Goal: Information Seeking & Learning: Learn about a topic

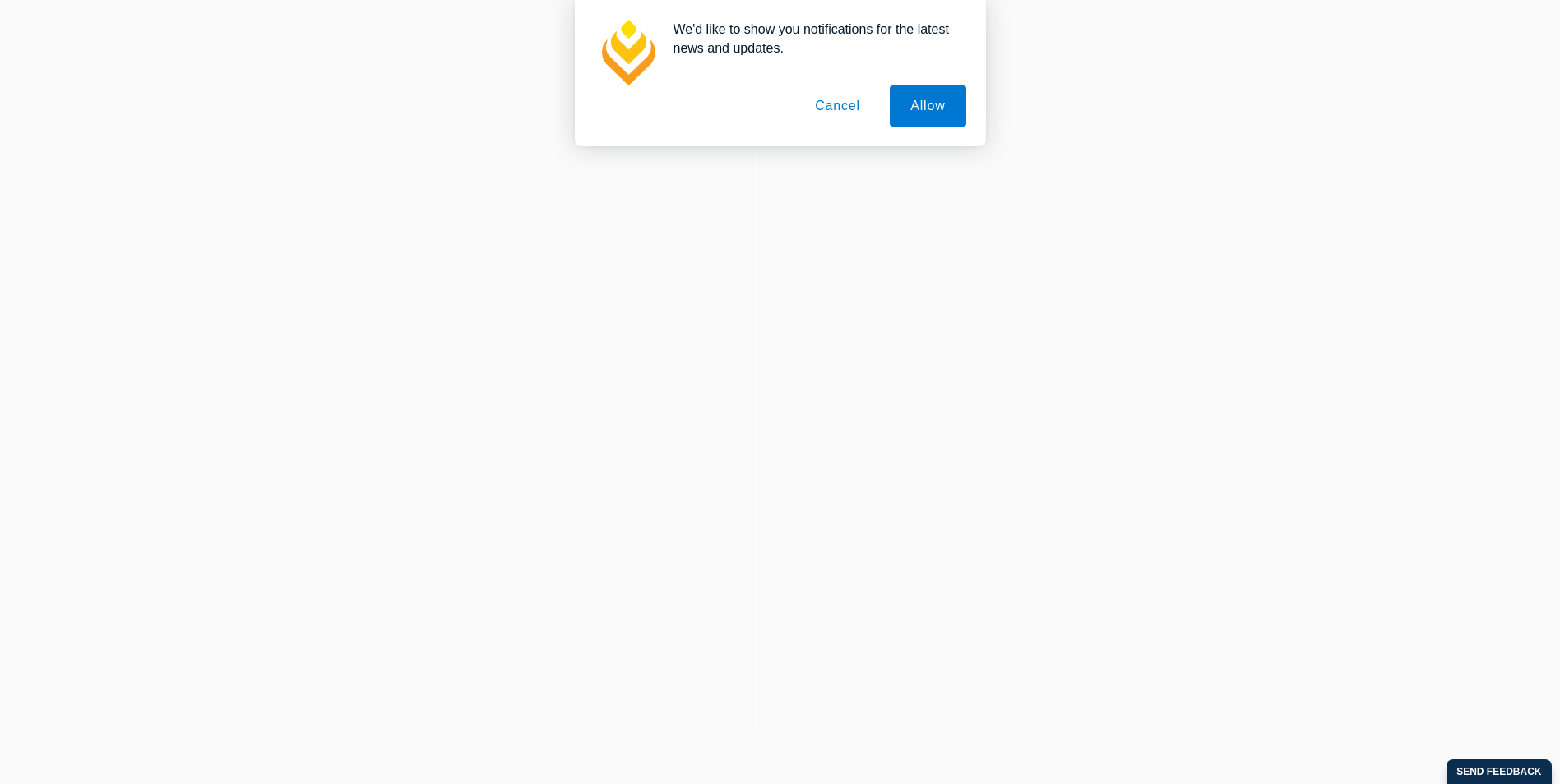
click at [831, 99] on button "Cancel" at bounding box center [838, 106] width 86 height 41
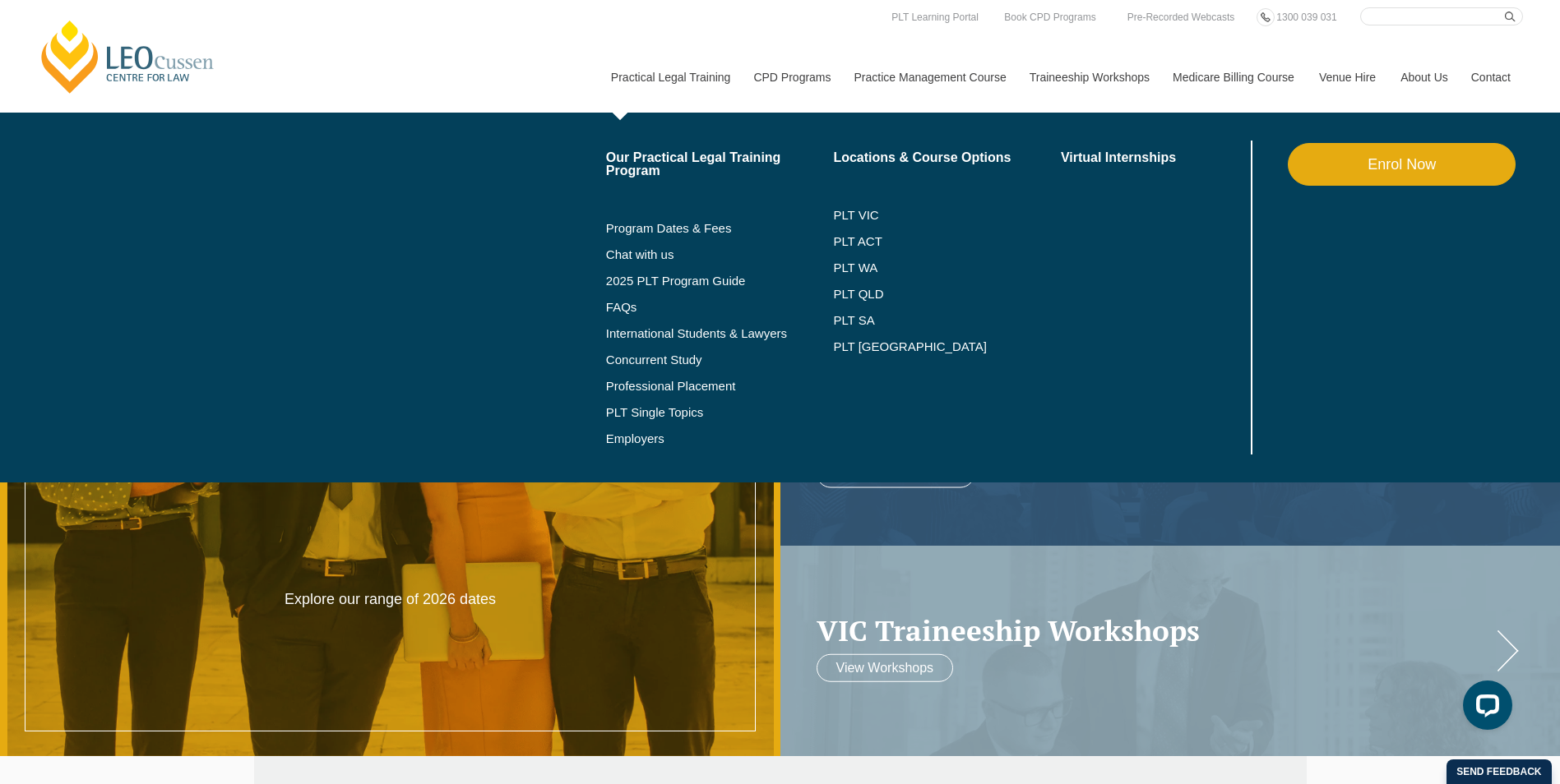
click at [646, 80] on link "Practical Legal Training" at bounding box center [670, 78] width 143 height 71
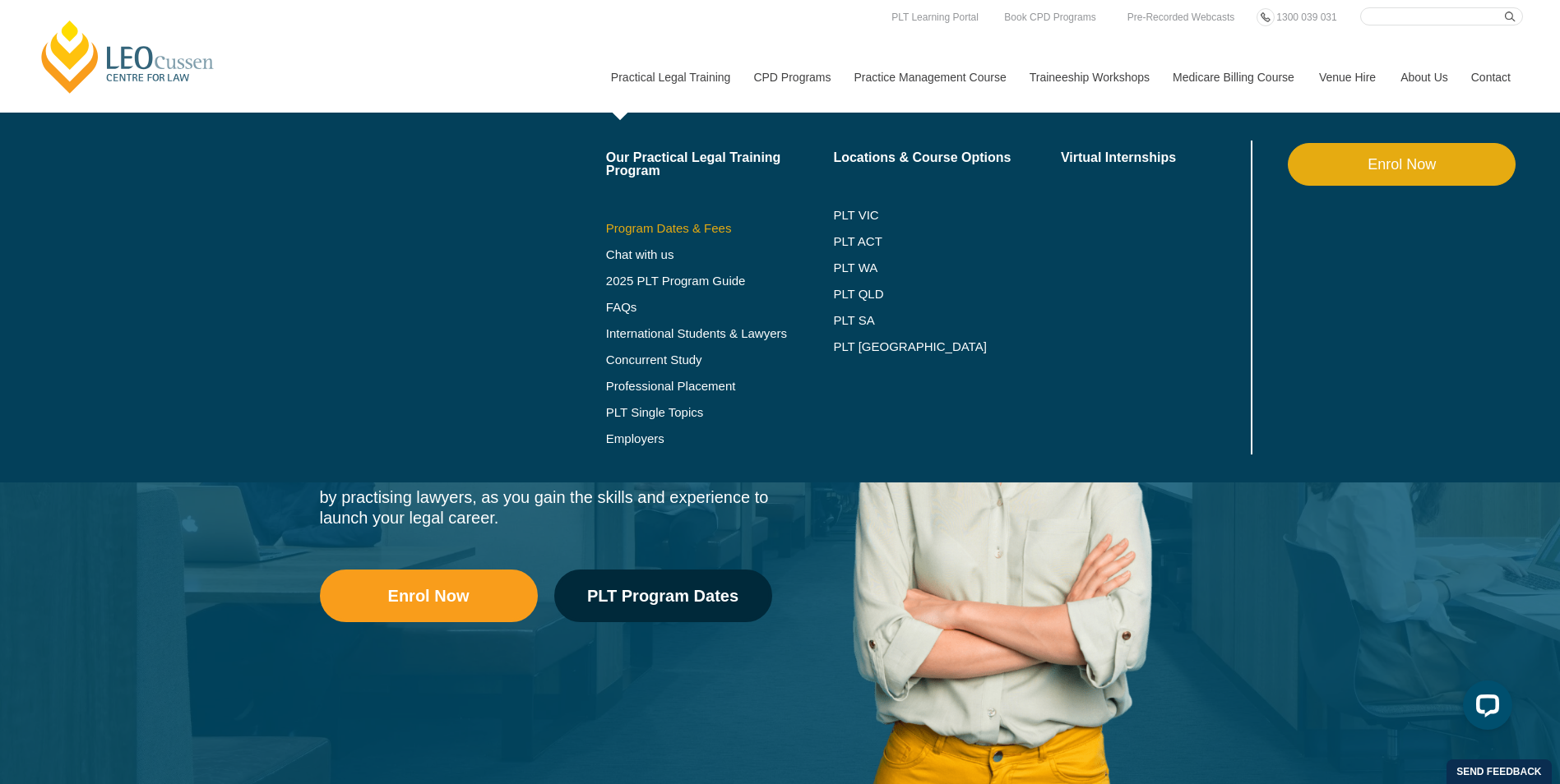
click at [672, 228] on link "Program Dates & Fees" at bounding box center [720, 229] width 228 height 14
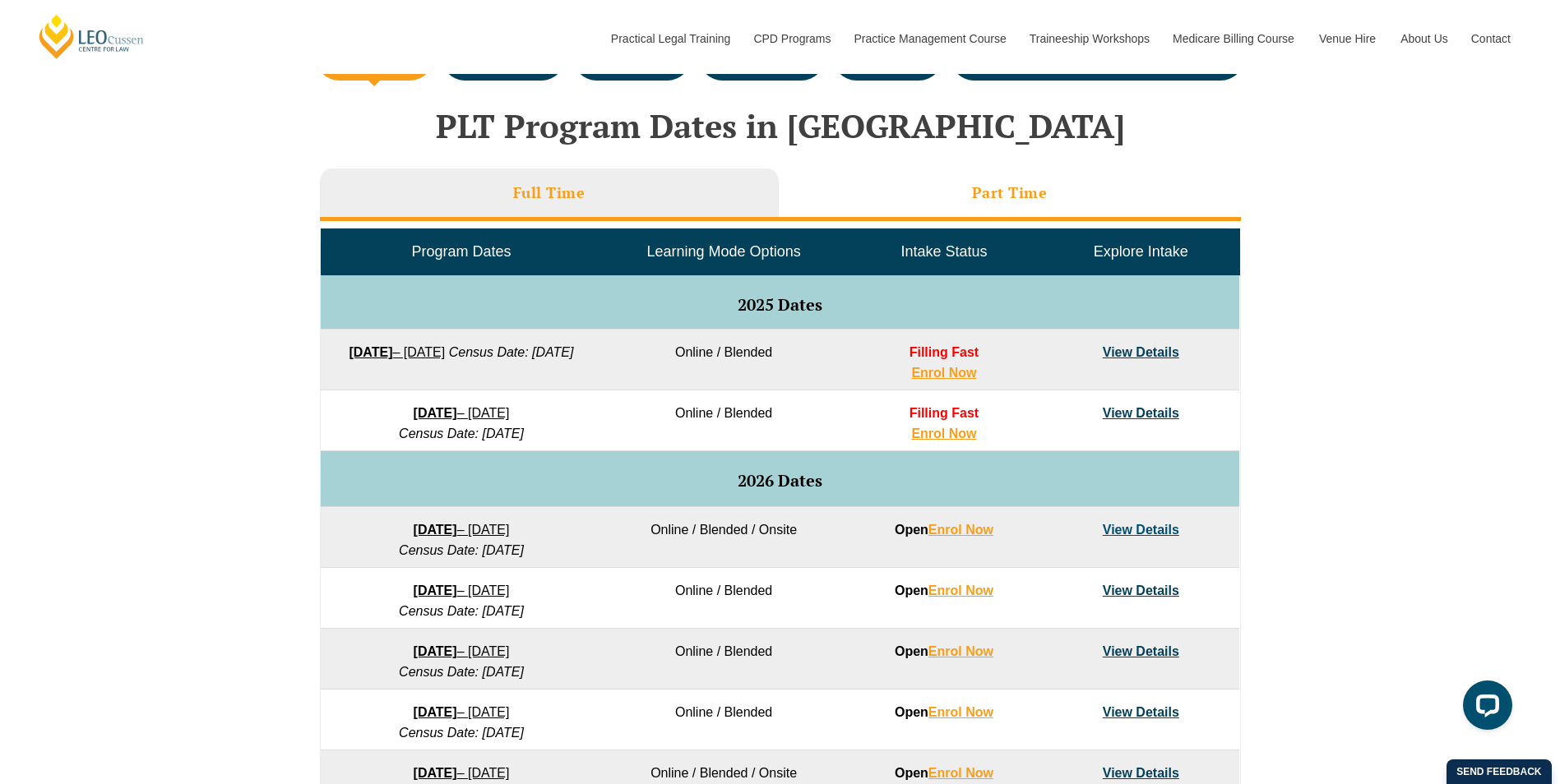
click at [901, 204] on li "Part Time" at bounding box center [1010, 195] width 462 height 52
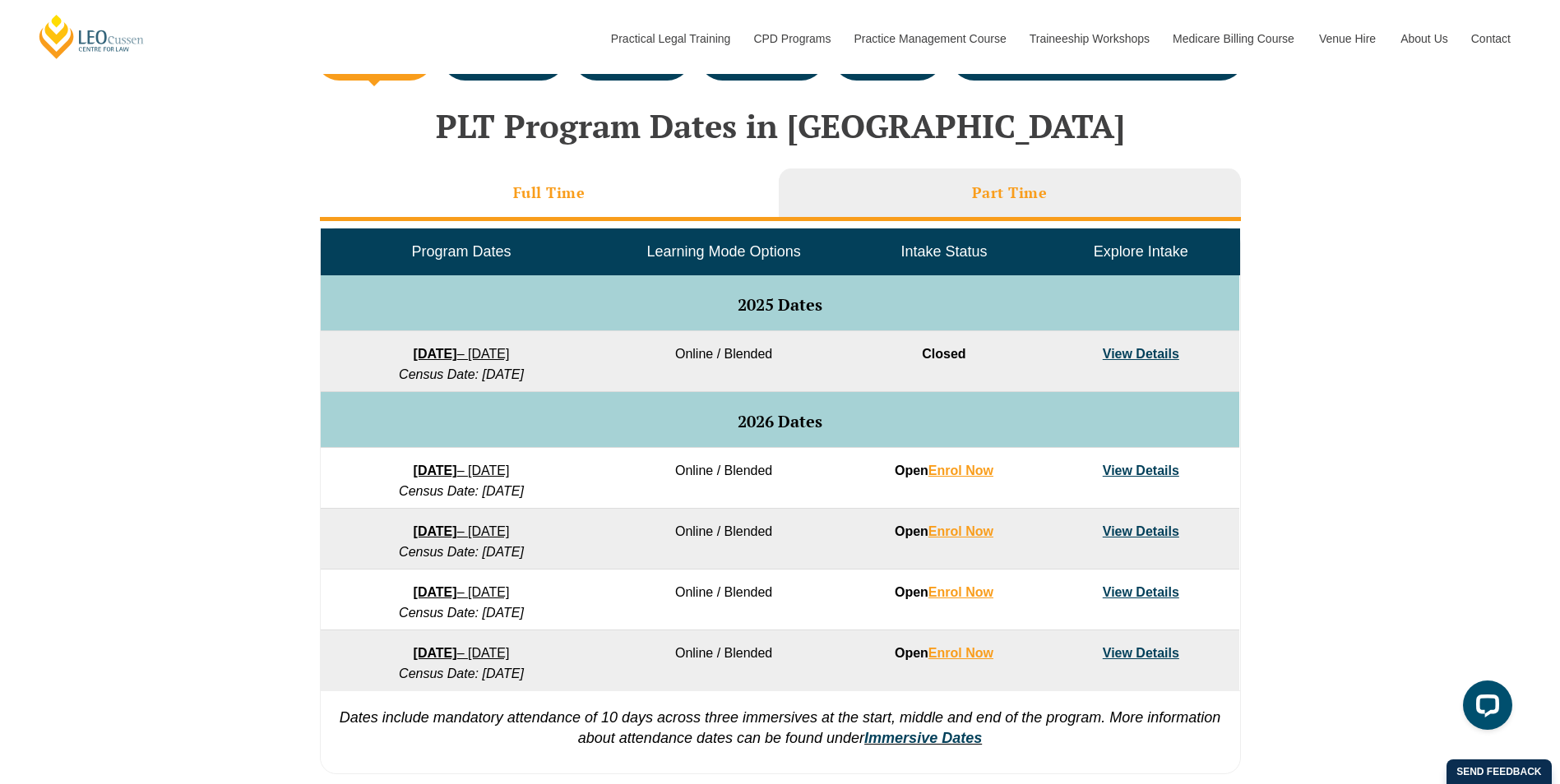
click at [698, 190] on li "Full Time" at bounding box center [550, 195] width 459 height 52
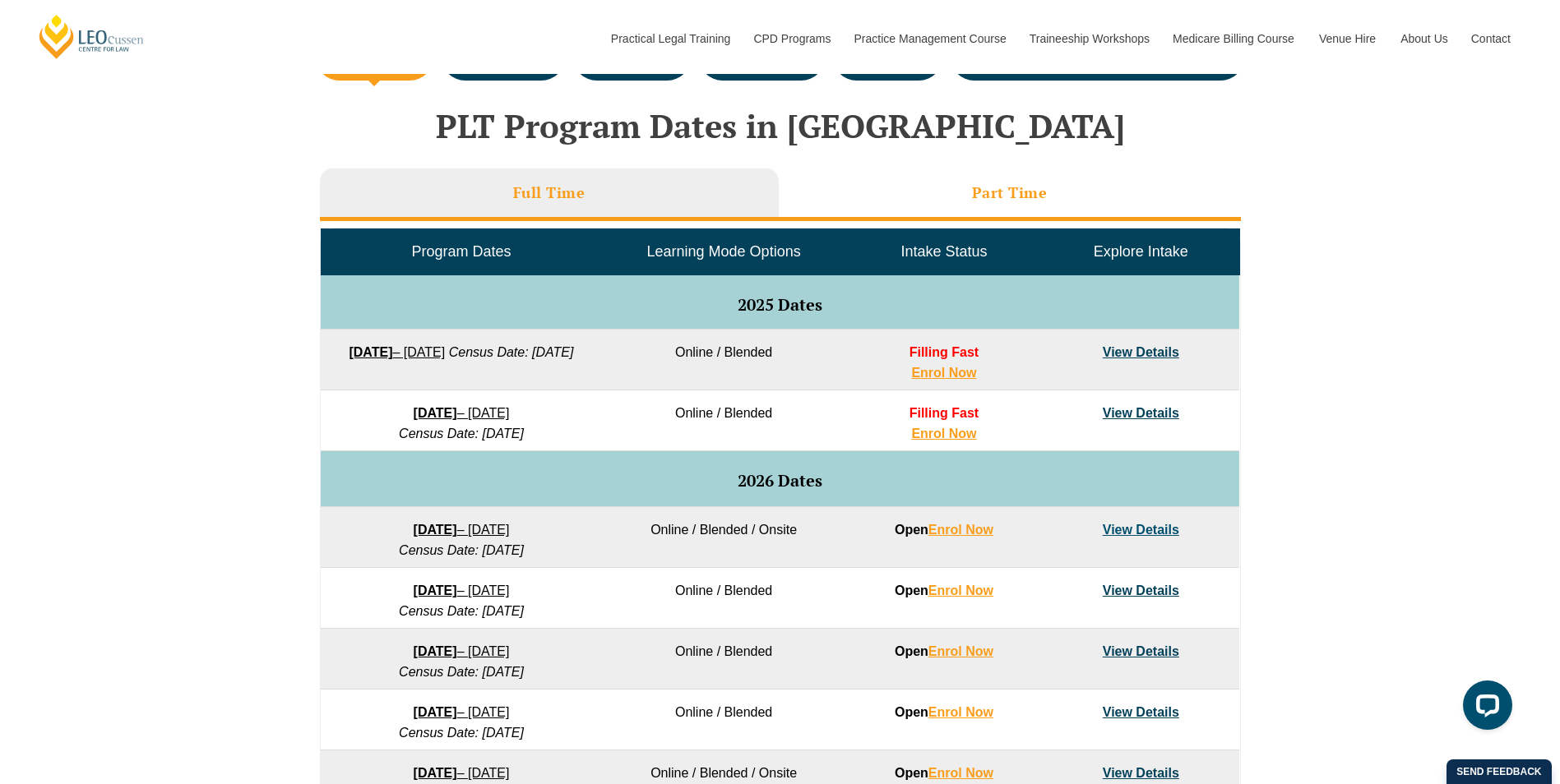
click at [914, 196] on li "Part Time" at bounding box center [1010, 195] width 462 height 52
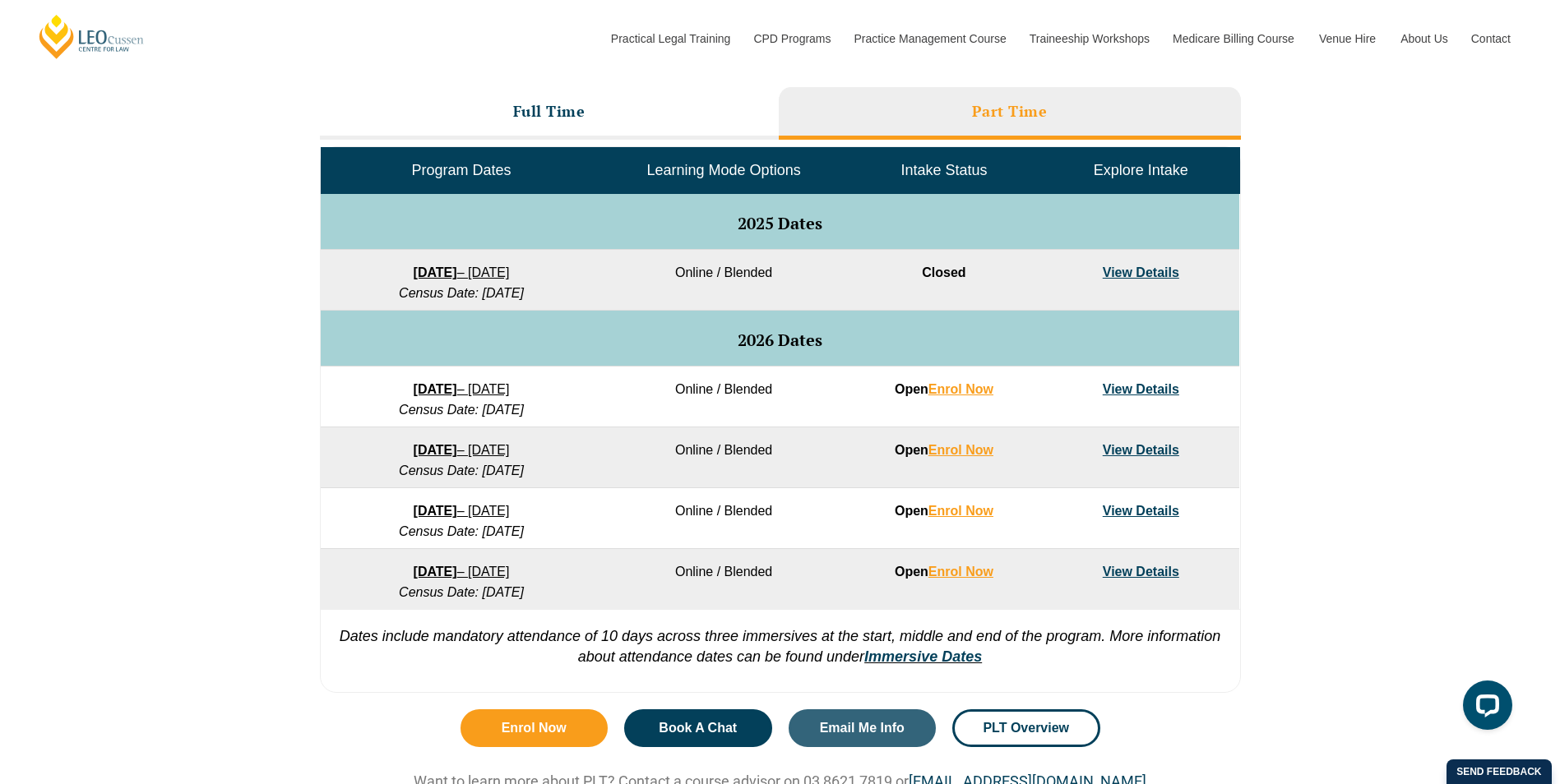
scroll to position [740, 0]
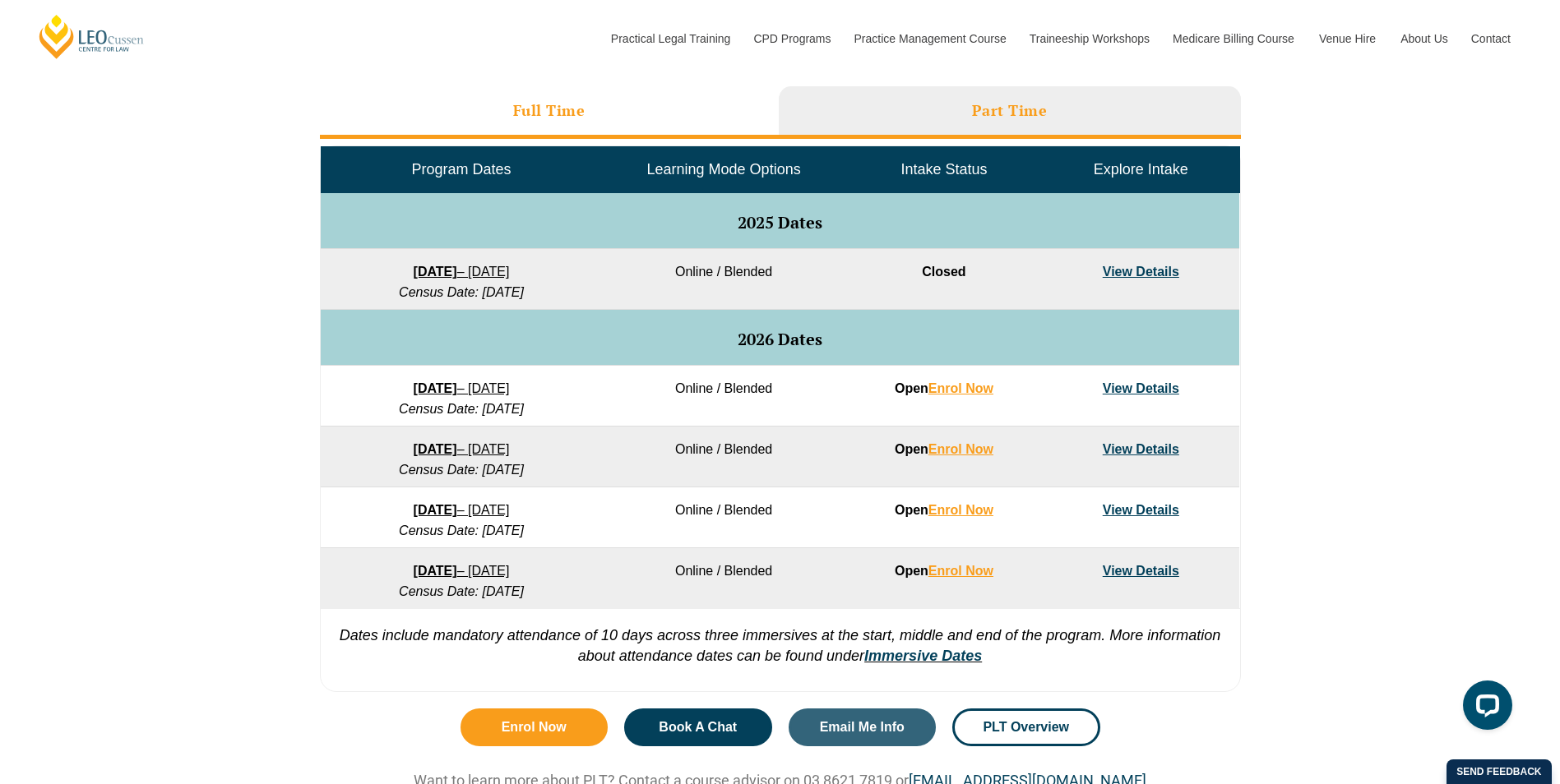
click at [498, 108] on li "Full Time" at bounding box center [550, 113] width 459 height 52
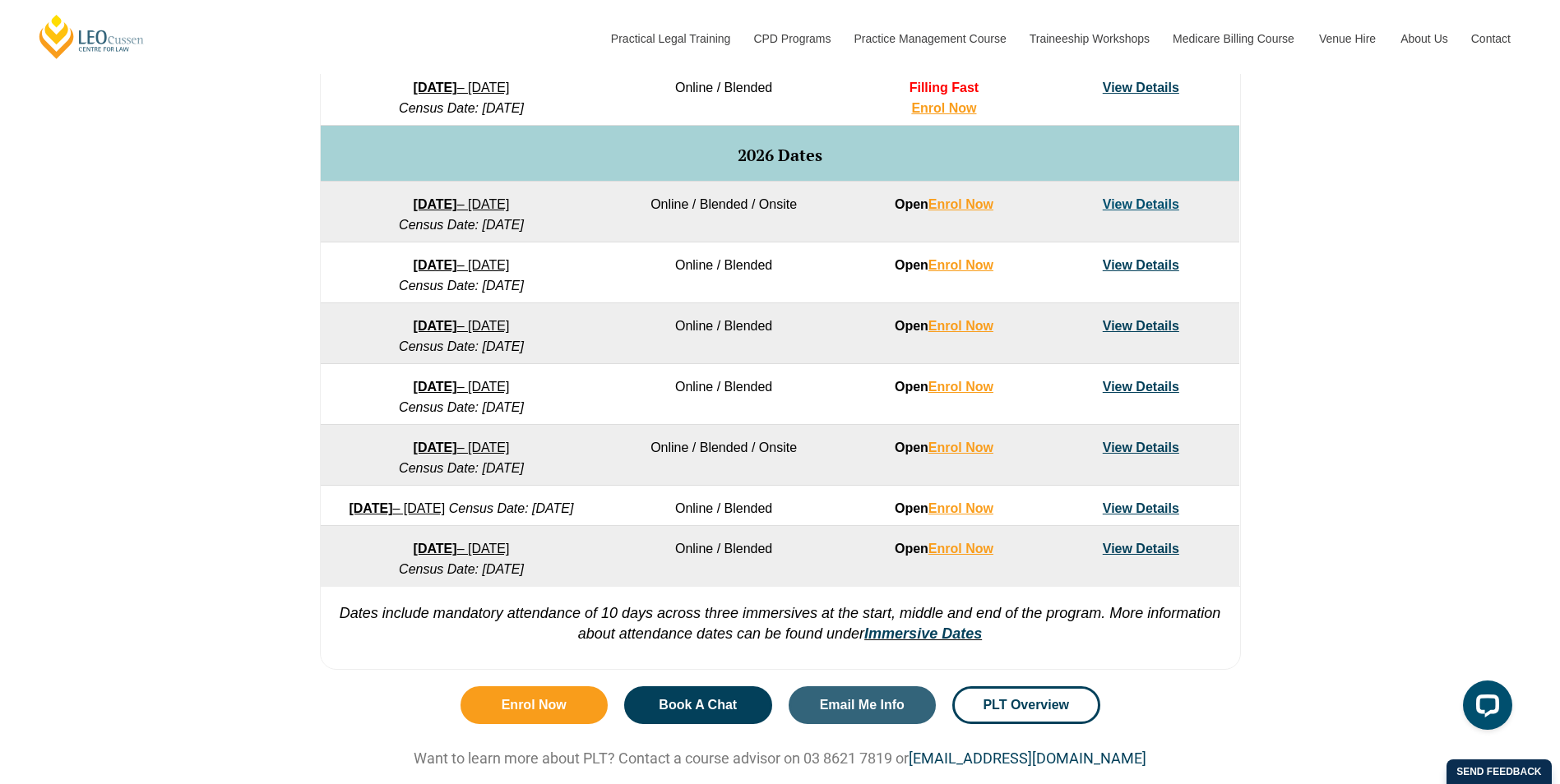
scroll to position [986, 0]
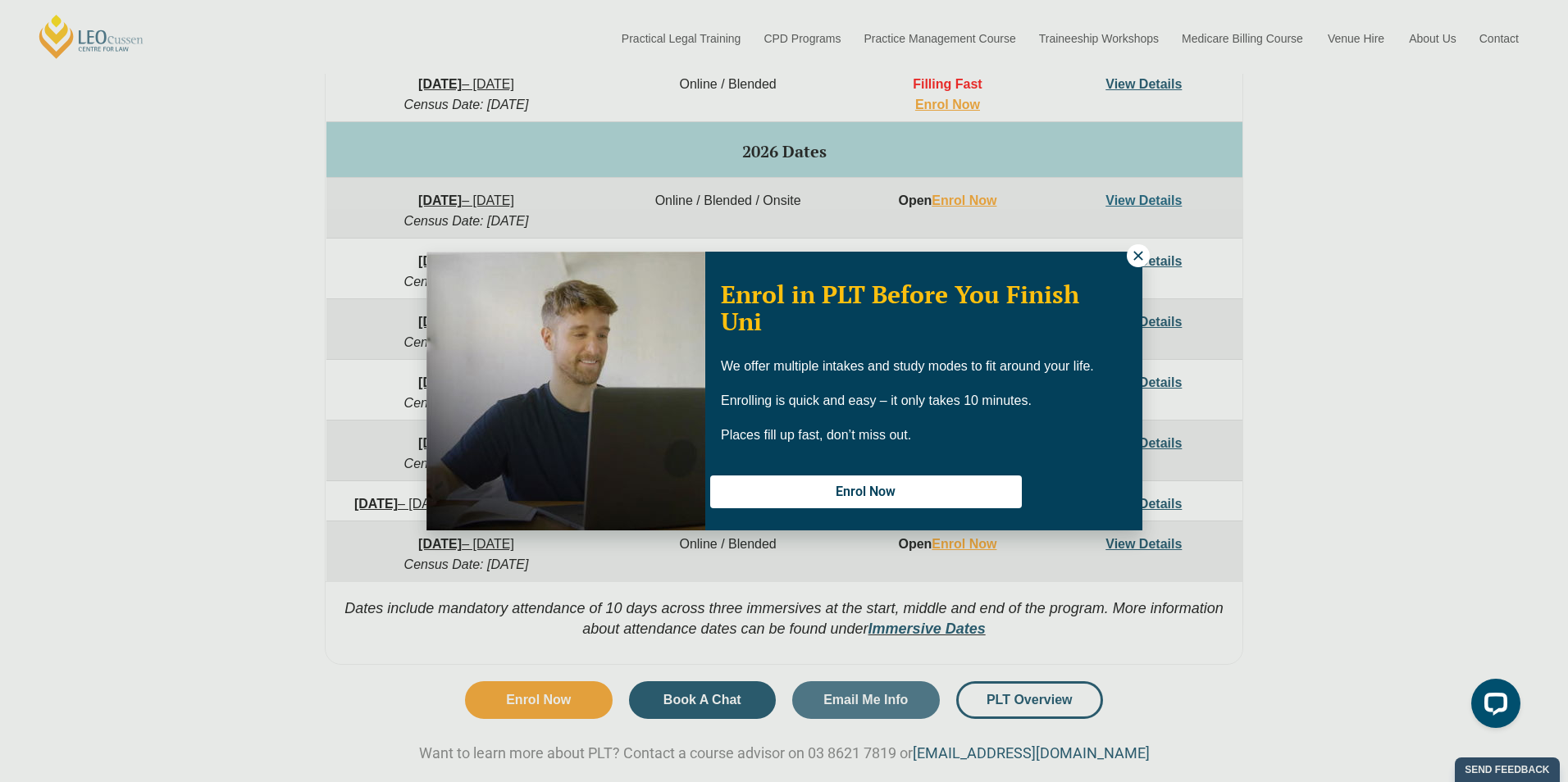
click at [1125, 253] on div "Enrol in PLT Before You Finish Uni We offer multiple intakes and study modes to…" at bounding box center [785, 391] width 716 height 279
click at [1135, 254] on icon at bounding box center [1138, 255] width 14 height 14
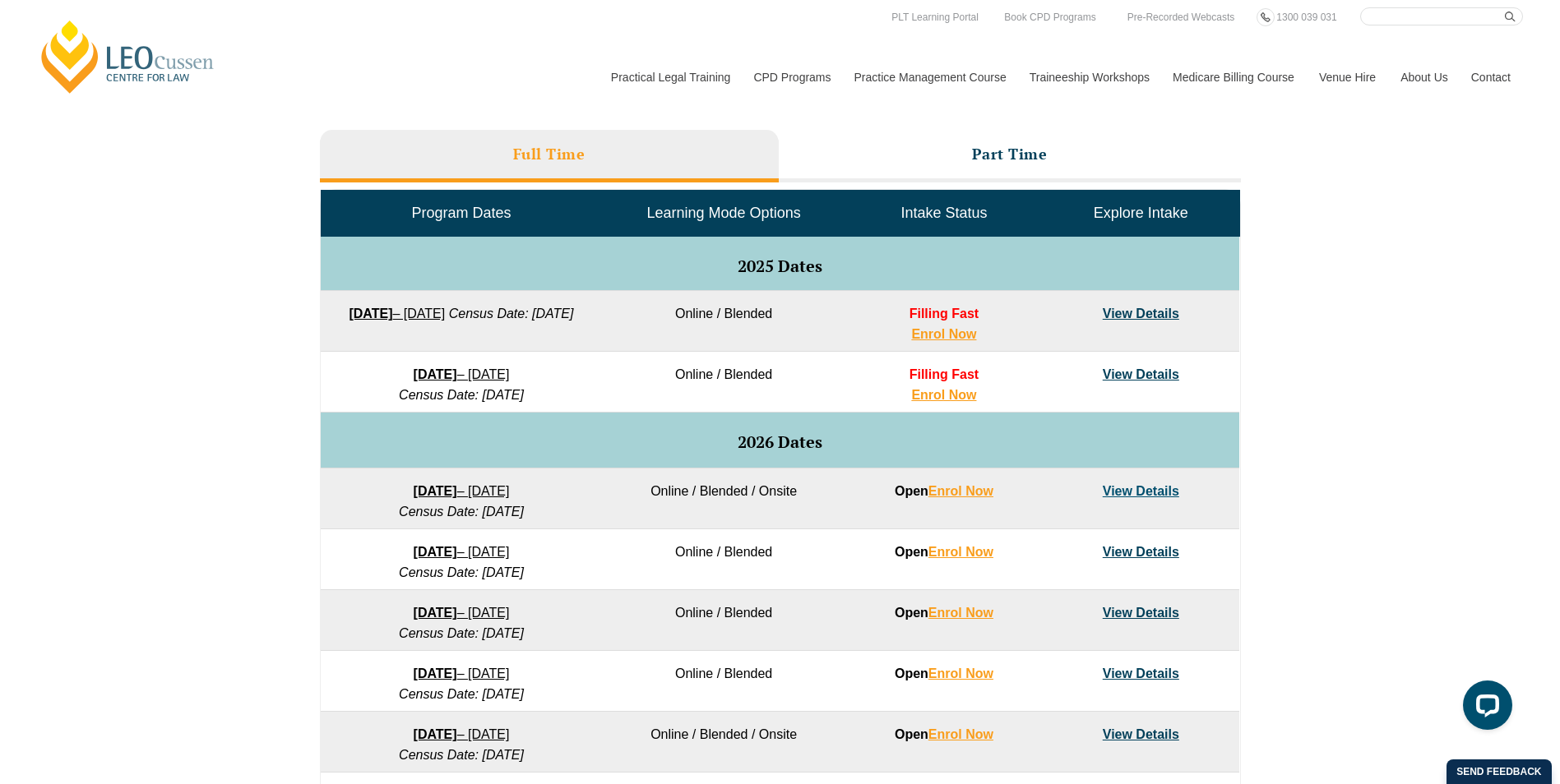
scroll to position [658, 0]
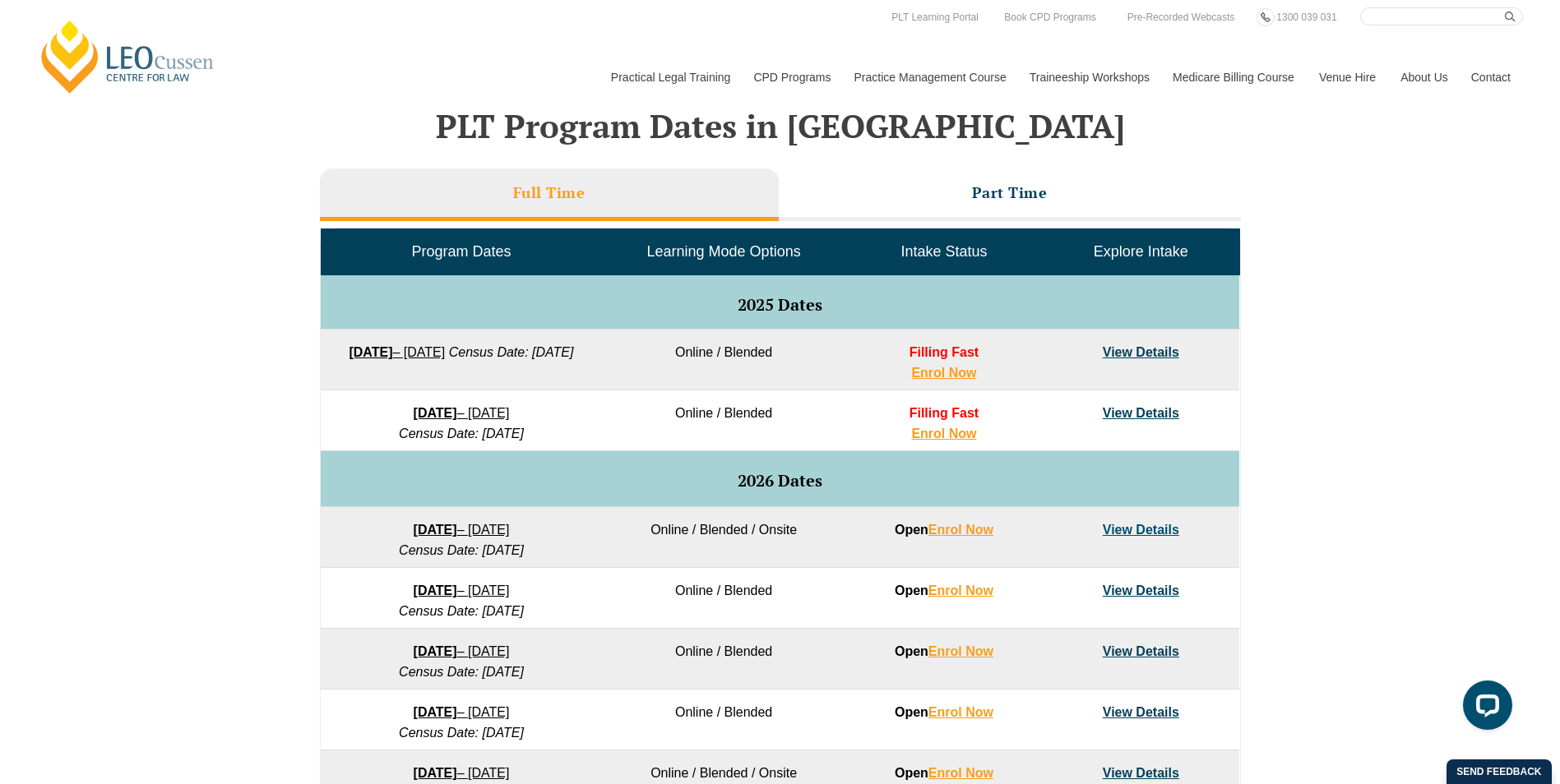
click at [1131, 353] on link "View Details" at bounding box center [1141, 352] width 76 height 14
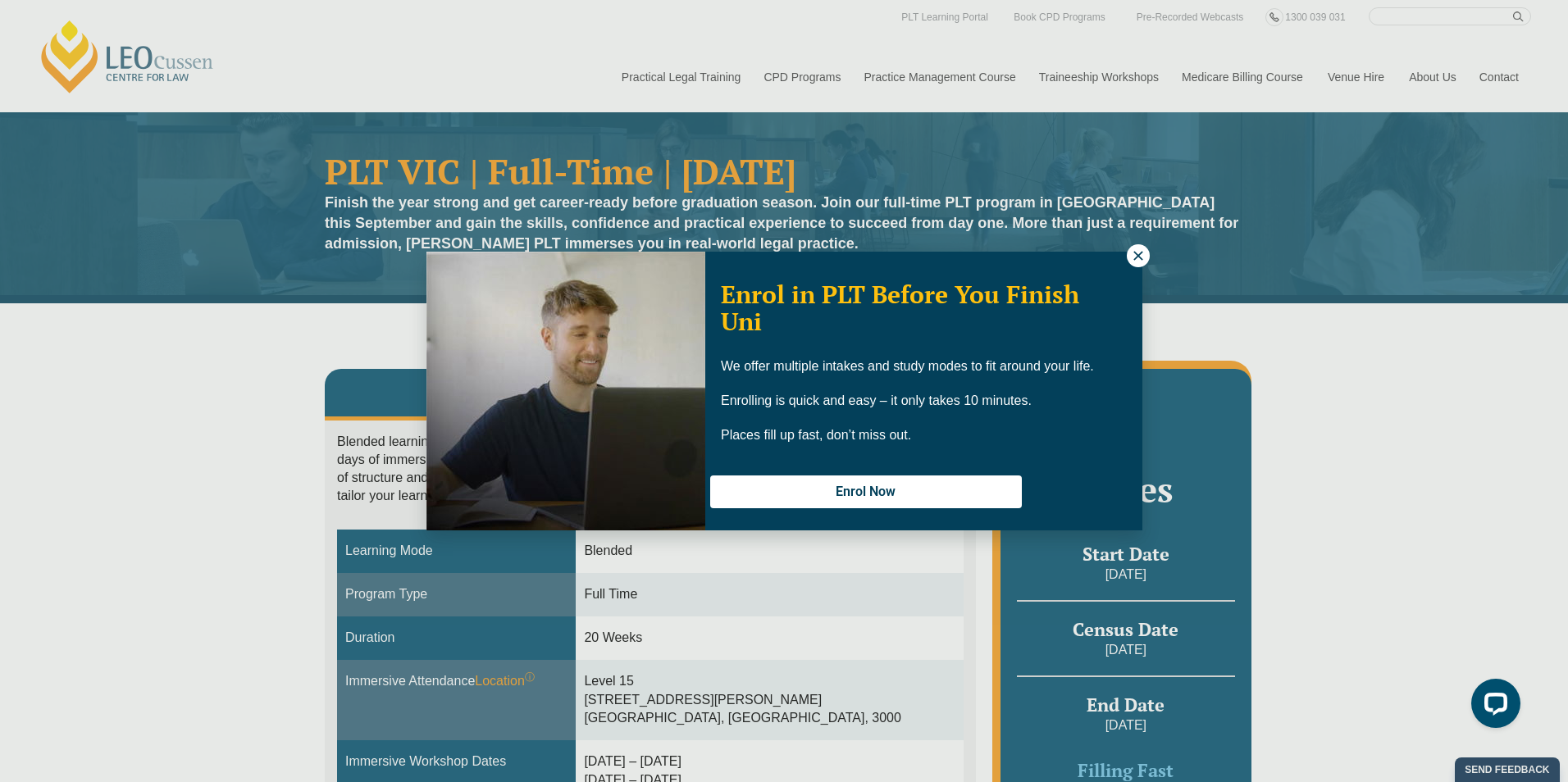
click at [1143, 249] on icon at bounding box center [1138, 255] width 14 height 14
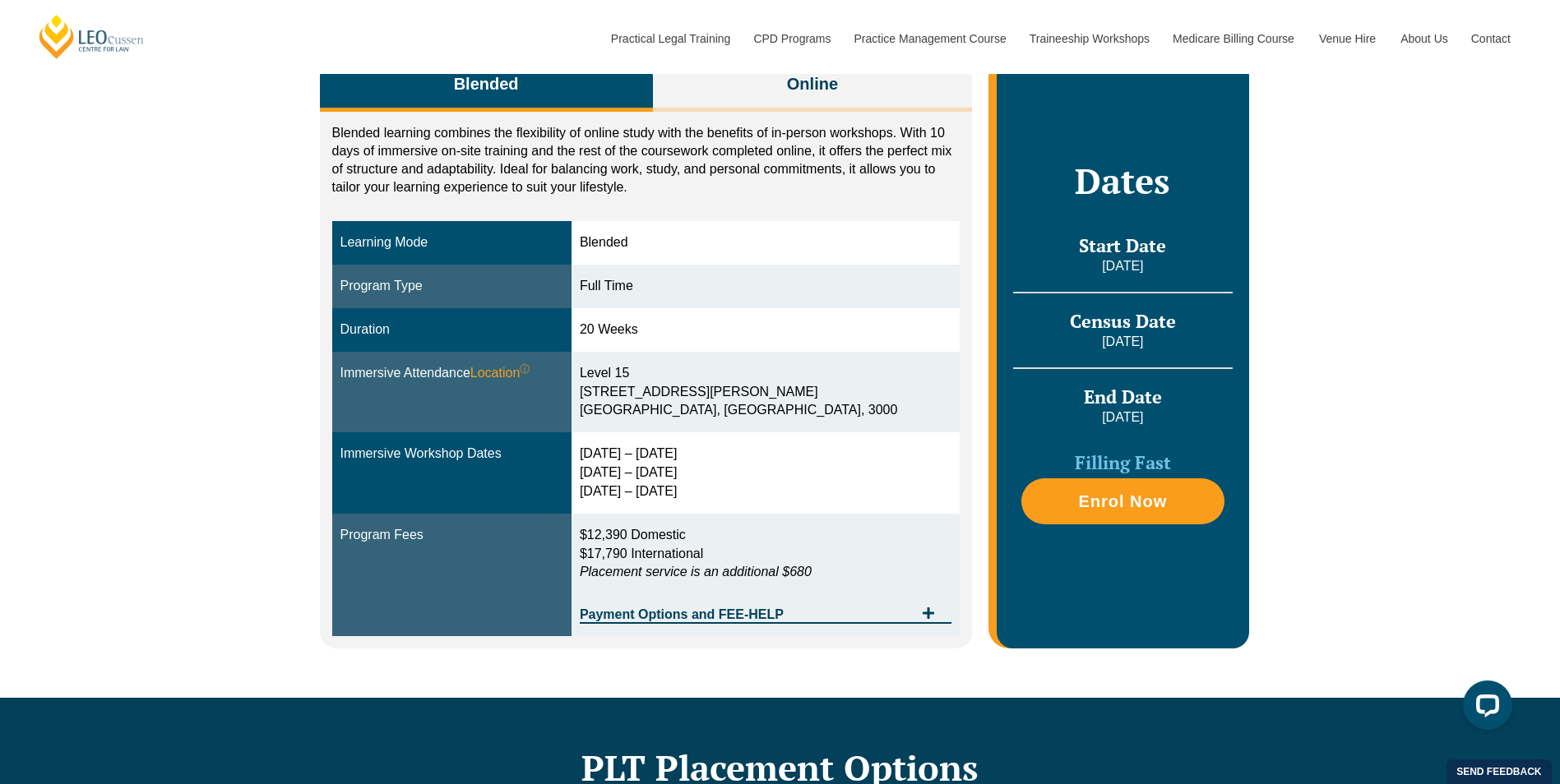
scroll to position [329, 0]
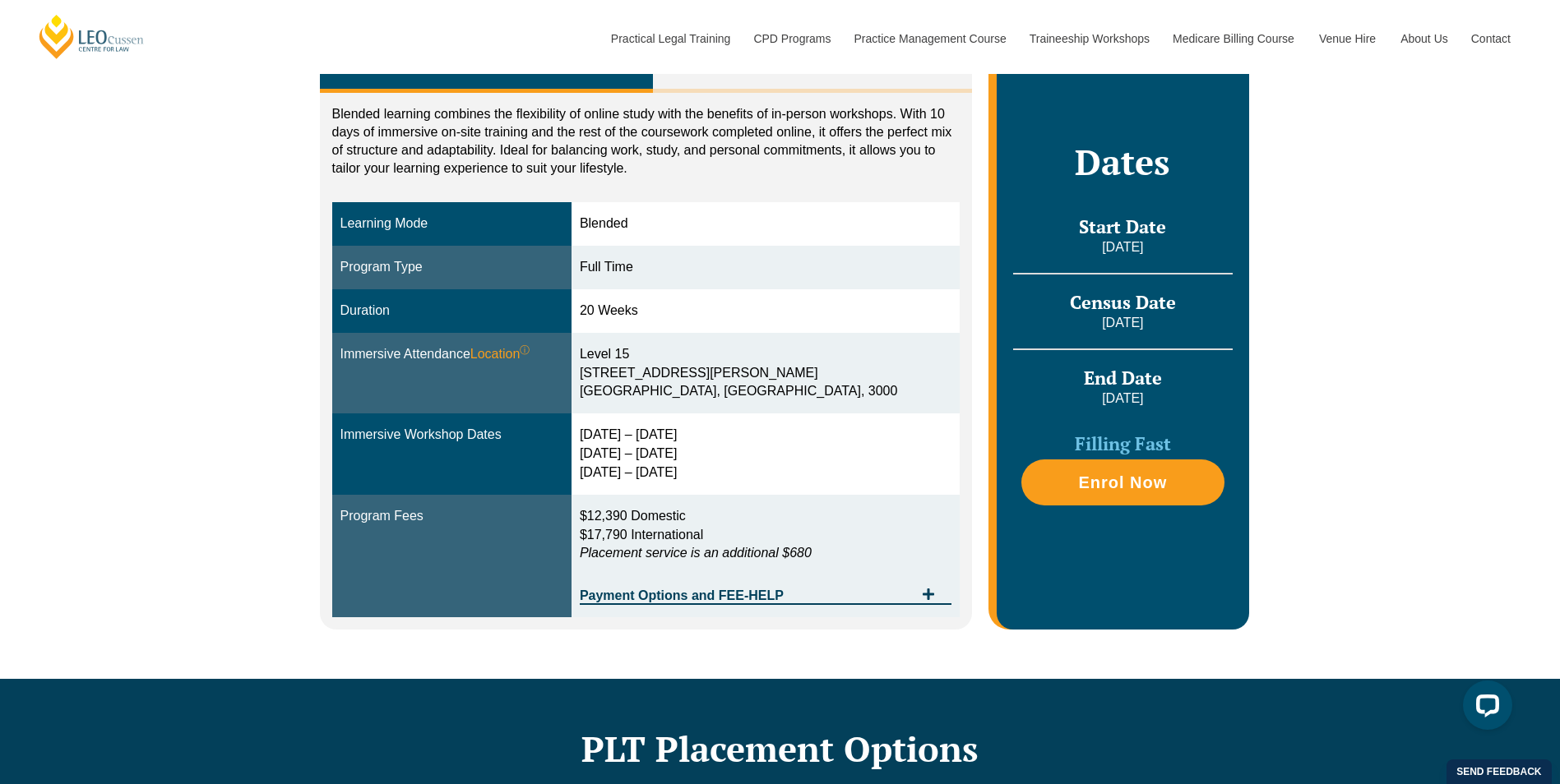
drag, startPoint x: 744, startPoint y: 467, endPoint x: 619, endPoint y: 433, distance: 129.5
click at [619, 433] on td "29 Sep – 2 Oct 2025 9 – 11 Dec 2025 10 – 12 Feb 2026" at bounding box center [766, 454] width 388 height 81
drag, startPoint x: 619, startPoint y: 433, endPoint x: 733, endPoint y: 480, distance: 123.3
click at [733, 480] on td "29 Sep – 2 Oct 2025 9 – 11 Dec 2025 10 – 12 Feb 2026" at bounding box center [766, 454] width 388 height 81
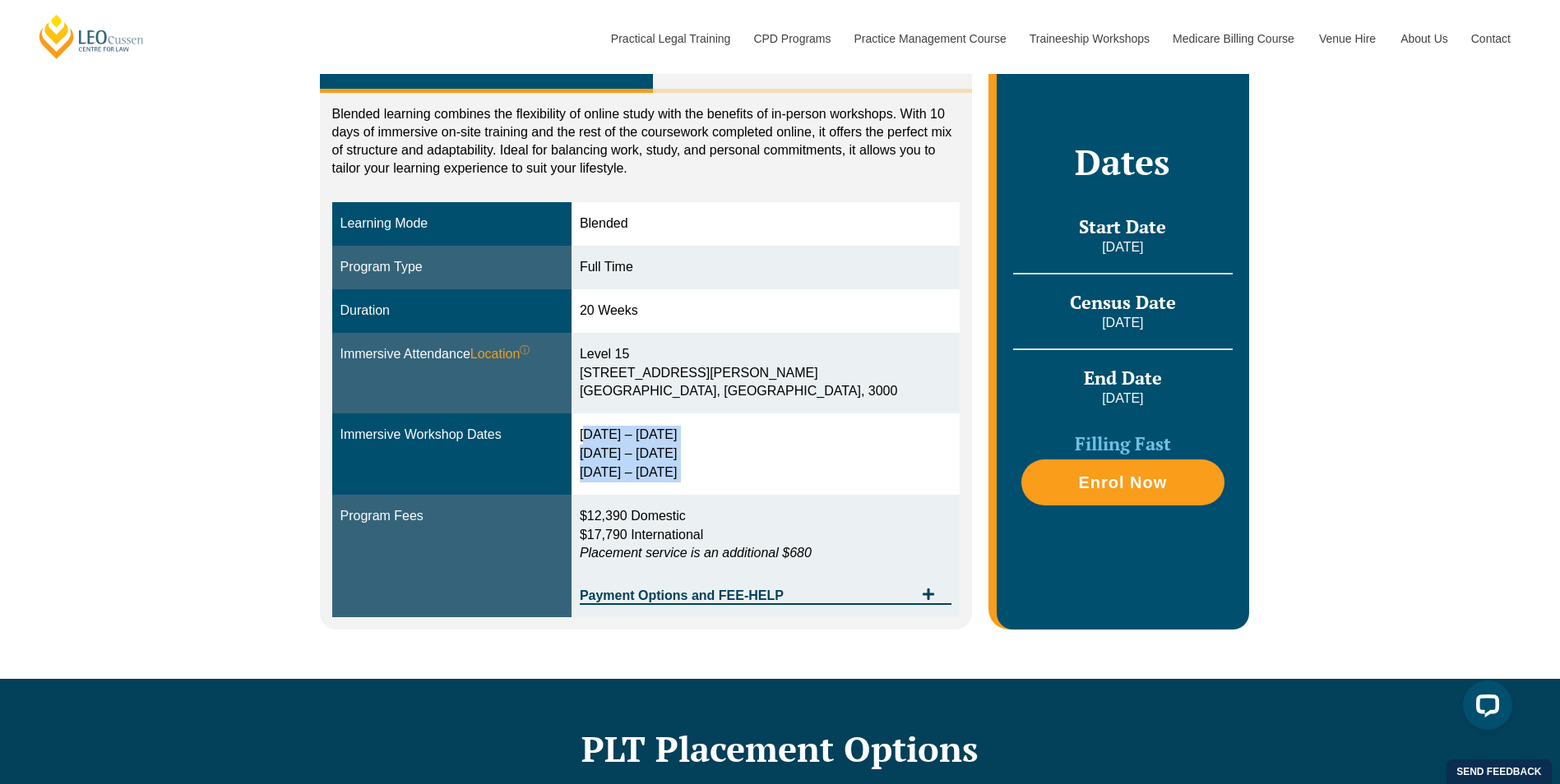
click at [733, 480] on div "29 Sep – 2 Oct 2025 9 – 11 Dec 2025 10 – 12 Feb 2026" at bounding box center [766, 454] width 372 height 57
drag, startPoint x: 733, startPoint y: 480, endPoint x: 623, endPoint y: 427, distance: 122.1
click at [623, 427] on td "29 Sep – 2 Oct 2025 9 – 11 Dec 2025 10 – 12 Feb 2026" at bounding box center [766, 454] width 388 height 81
drag, startPoint x: 623, startPoint y: 427, endPoint x: 728, endPoint y: 467, distance: 112.4
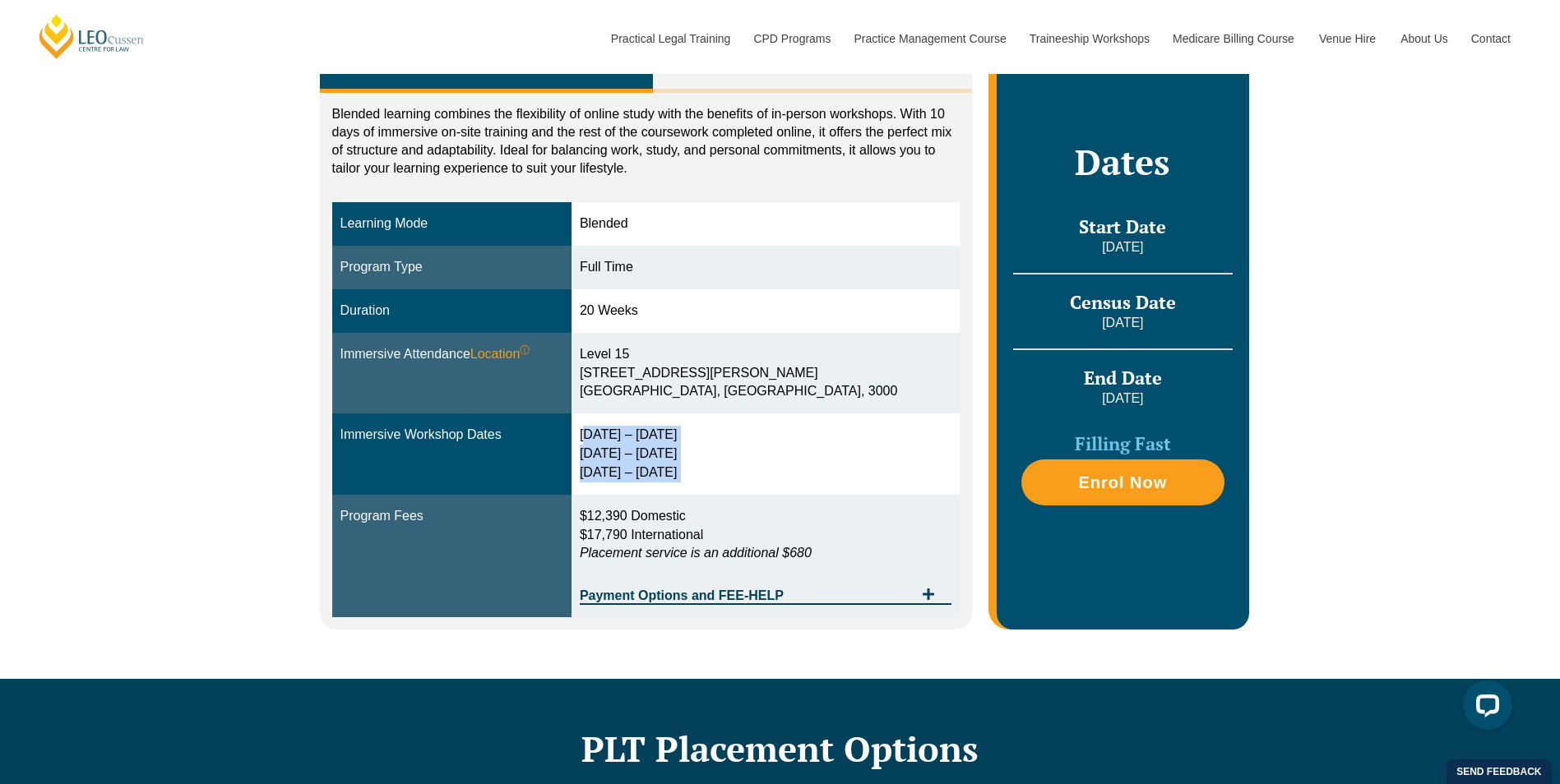
click at [728, 467] on td "29 Sep – 2 Oct 2025 9 – 11 Dec 2025 10 – 12 Feb 2026" at bounding box center [766, 454] width 388 height 81
click at [728, 467] on div "29 Sep – 2 Oct 2025 9 – 11 Dec 2025 10 – 12 Feb 2026" at bounding box center [766, 454] width 372 height 57
drag, startPoint x: 728, startPoint y: 467, endPoint x: 630, endPoint y: 431, distance: 104.4
click at [630, 431] on div "29 Sep – 2 Oct 2025 9 – 11 Dec 2025 10 – 12 Feb 2026" at bounding box center [766, 454] width 372 height 57
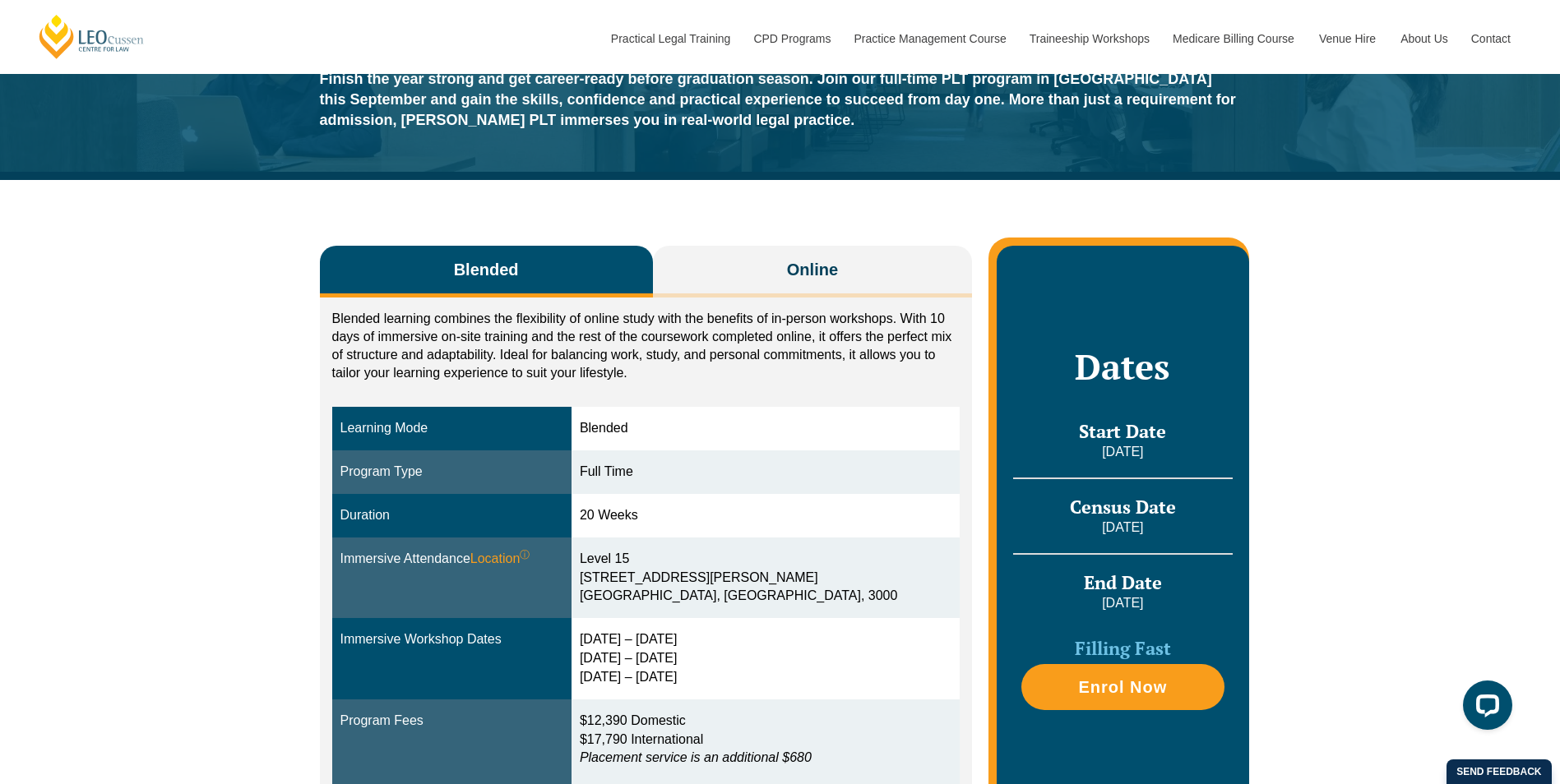
scroll to position [164, 0]
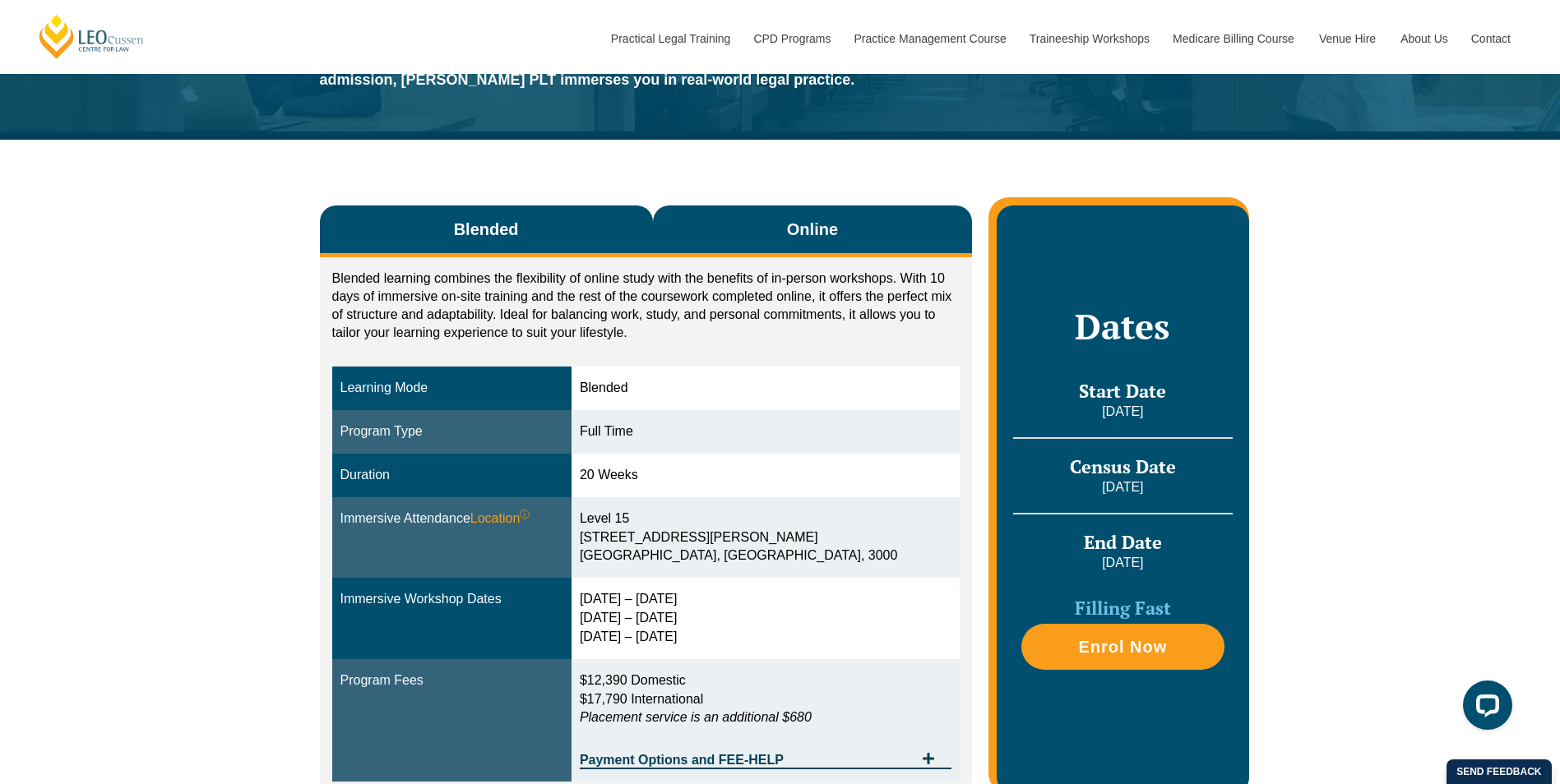
click at [716, 218] on button "Online" at bounding box center [813, 231] width 320 height 52
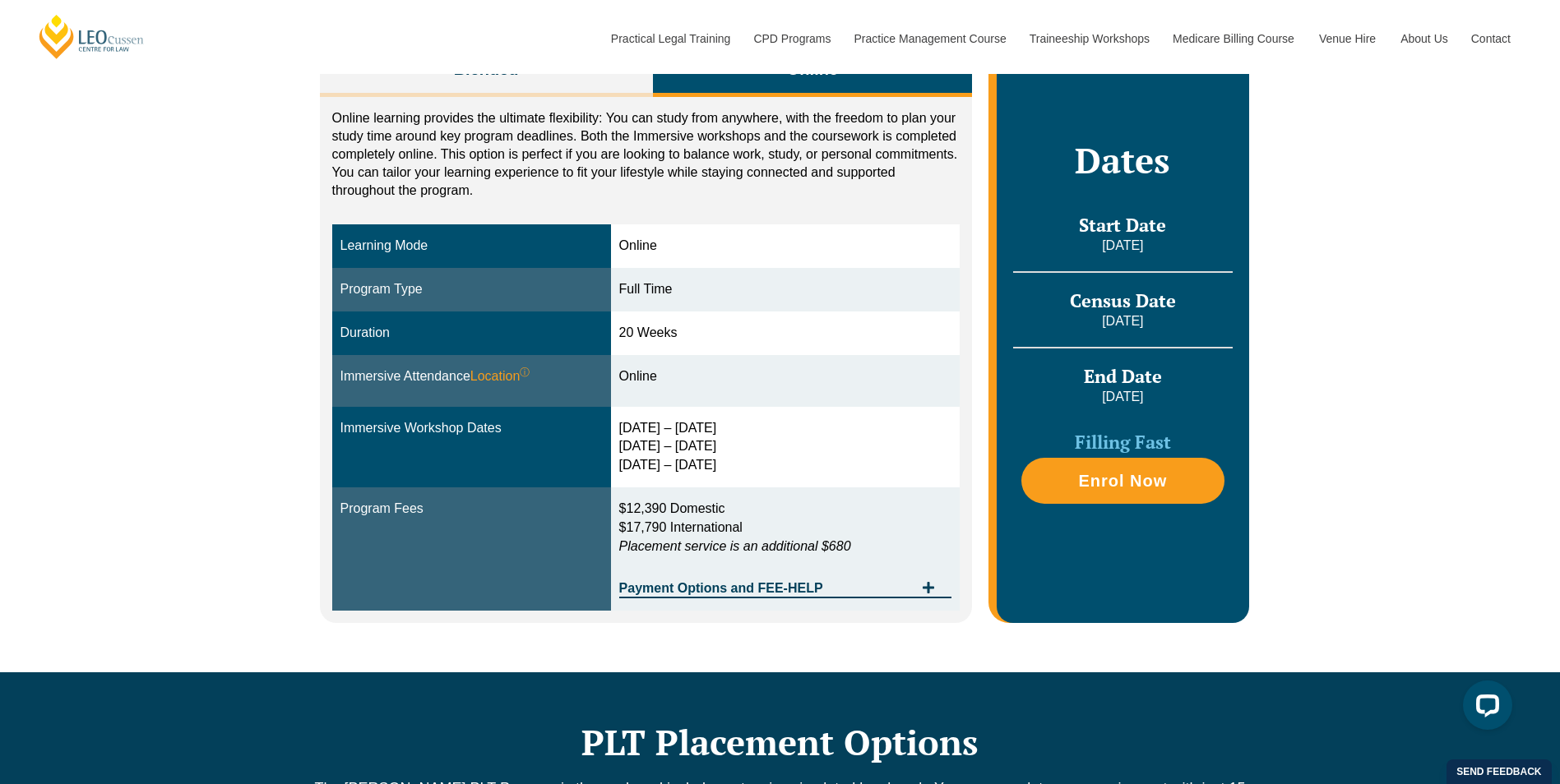
scroll to position [329, 0]
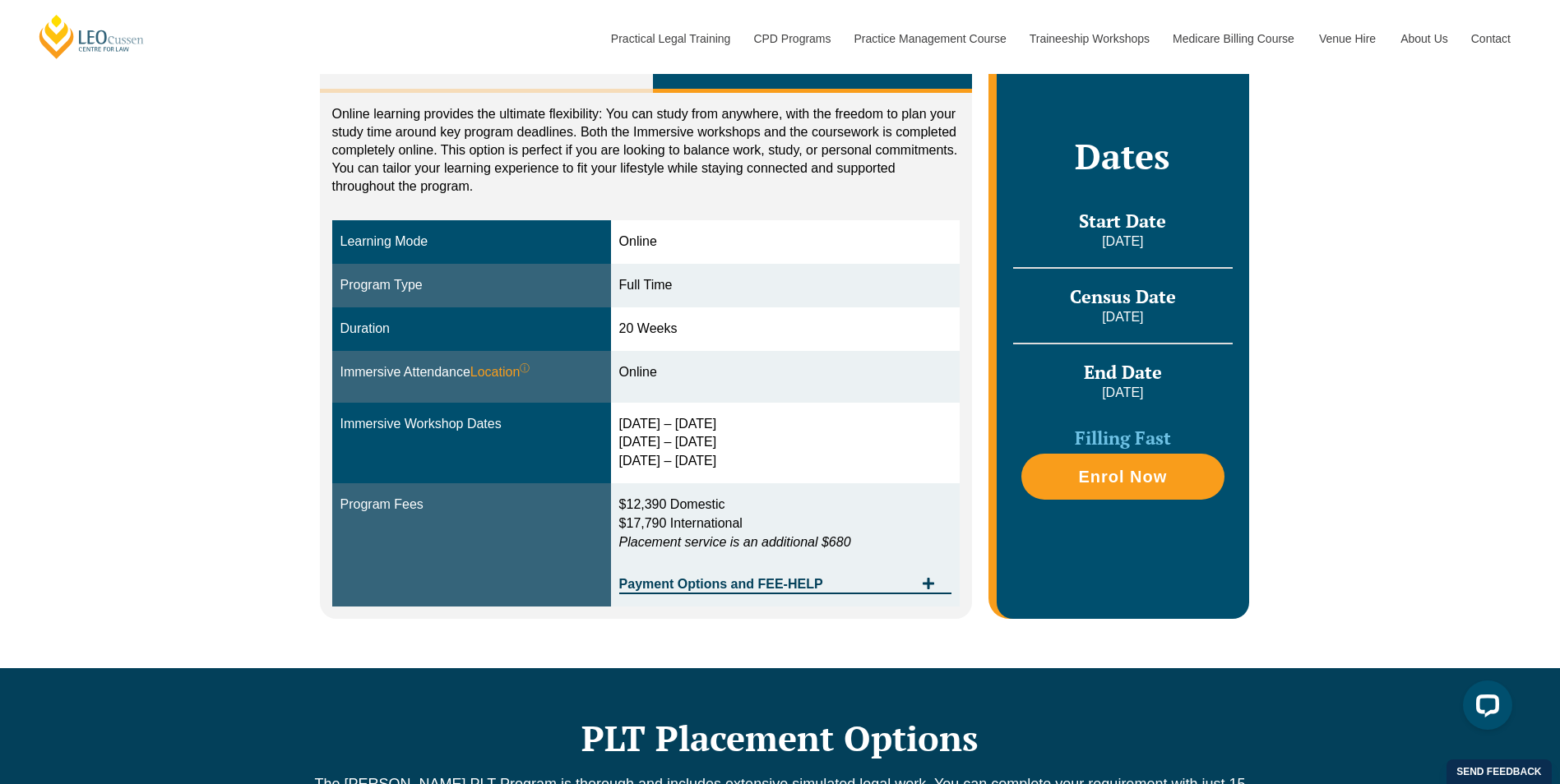
click at [660, 422] on div "30 Sep – 3 Oct 2025 10 – 12 Dec 2025 11 – 13 Feb 2026" at bounding box center [785, 443] width 333 height 57
drag, startPoint x: 660, startPoint y: 422, endPoint x: 658, endPoint y: 437, distance: 15.1
click at [658, 437] on div "30 Sep – 3 Oct 2025 10 – 12 Dec 2025 11 – 13 Feb 2026" at bounding box center [785, 443] width 333 height 57
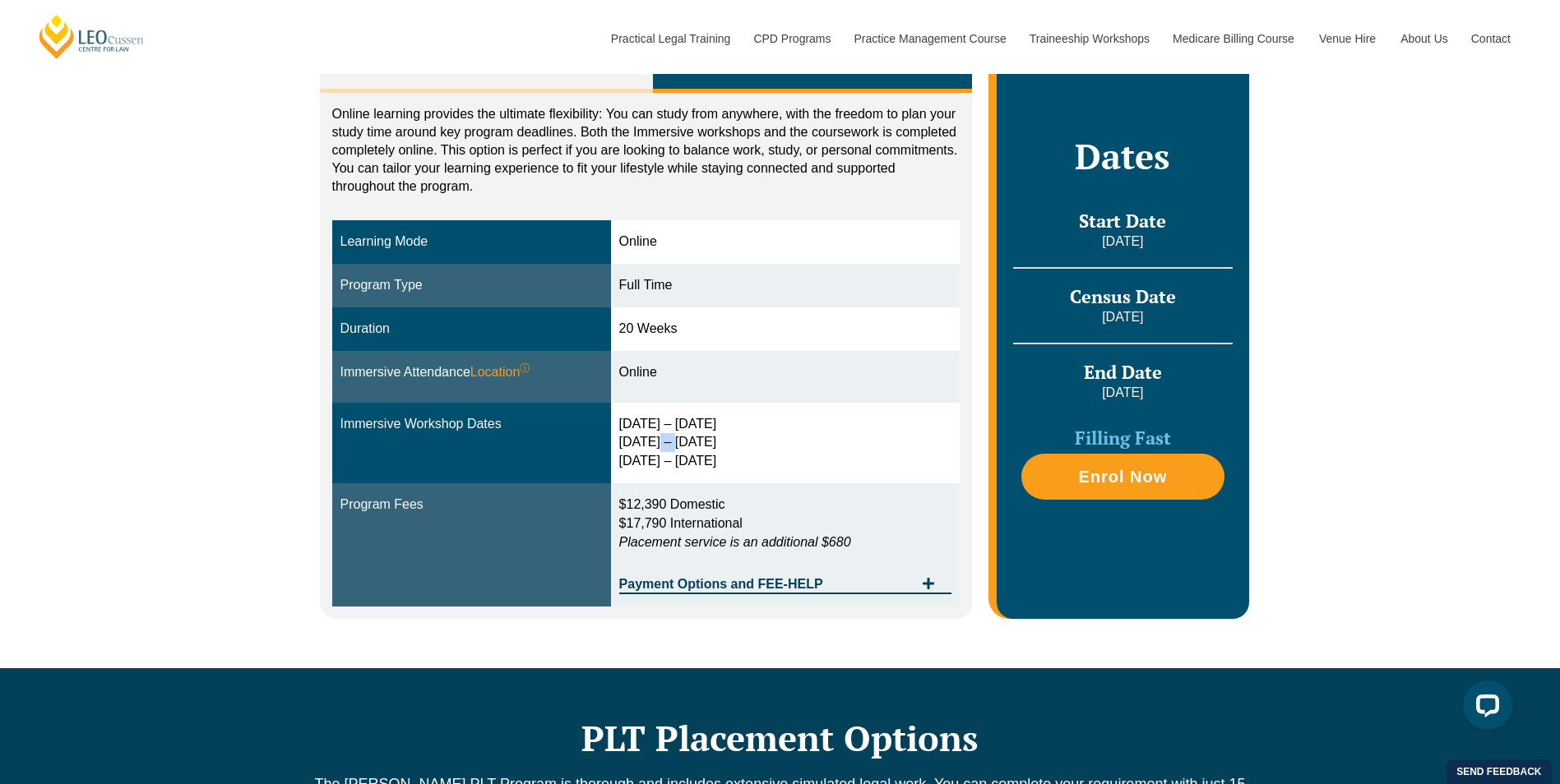
click at [658, 437] on div "30 Sep – 3 Oct 2025 10 – 12 Dec 2025 11 – 13 Feb 2026" at bounding box center [785, 443] width 333 height 57
drag, startPoint x: 658, startPoint y: 437, endPoint x: 628, endPoint y: 424, distance: 32.7
click at [628, 424] on div "30 Sep – 3 Oct 2025 10 – 12 Dec 2025 11 – 13 Feb 2026" at bounding box center [785, 443] width 333 height 57
drag, startPoint x: 628, startPoint y: 424, endPoint x: 720, endPoint y: 422, distance: 92.0
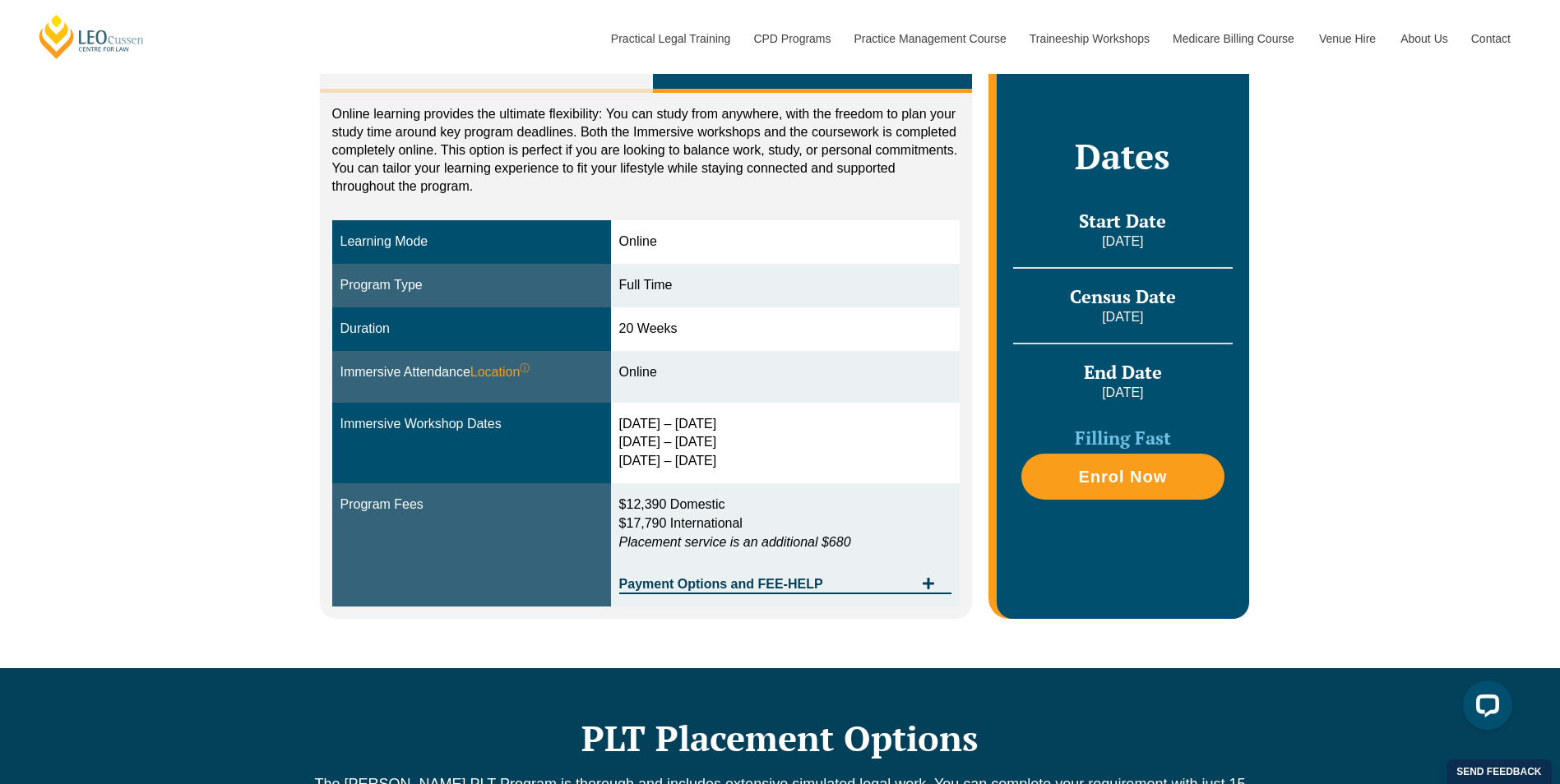
click at [720, 422] on div "30 Sep – 3 Oct 2025 10 – 12 Dec 2025 11 – 13 Feb 2026" at bounding box center [785, 443] width 333 height 57
click at [722, 438] on div "30 Sep – 3 Oct 2025 10 – 12 Dec 2025 11 – 13 Feb 2026" at bounding box center [785, 443] width 333 height 57
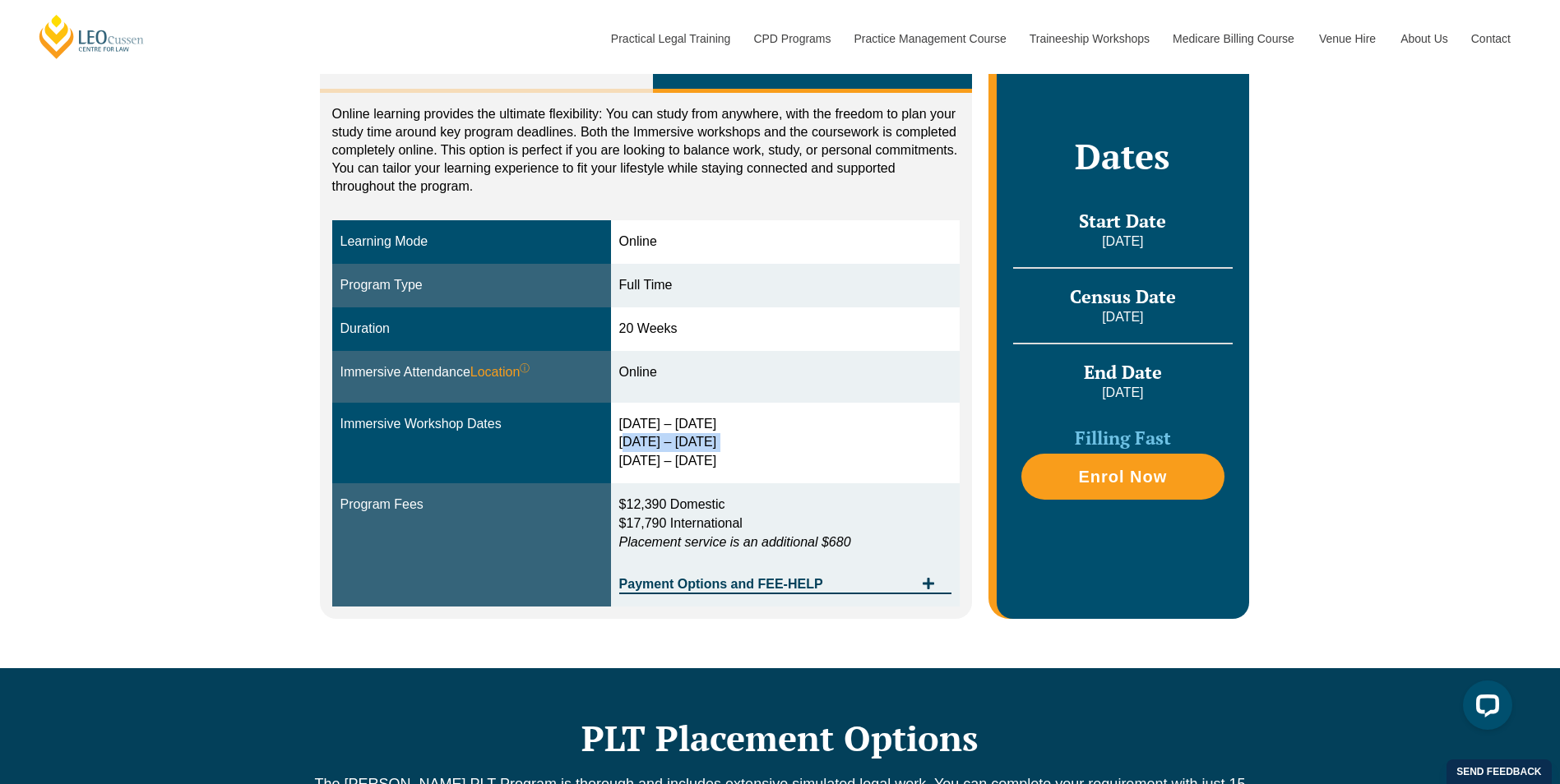
drag, startPoint x: 722, startPoint y: 438, endPoint x: 716, endPoint y: 449, distance: 12.5
click at [716, 449] on div "30 Sep – 3 Oct 2025 10 – 12 Dec 2025 11 – 13 Feb 2026" at bounding box center [785, 443] width 333 height 57
drag, startPoint x: 716, startPoint y: 449, endPoint x: 704, endPoint y: 455, distance: 13.4
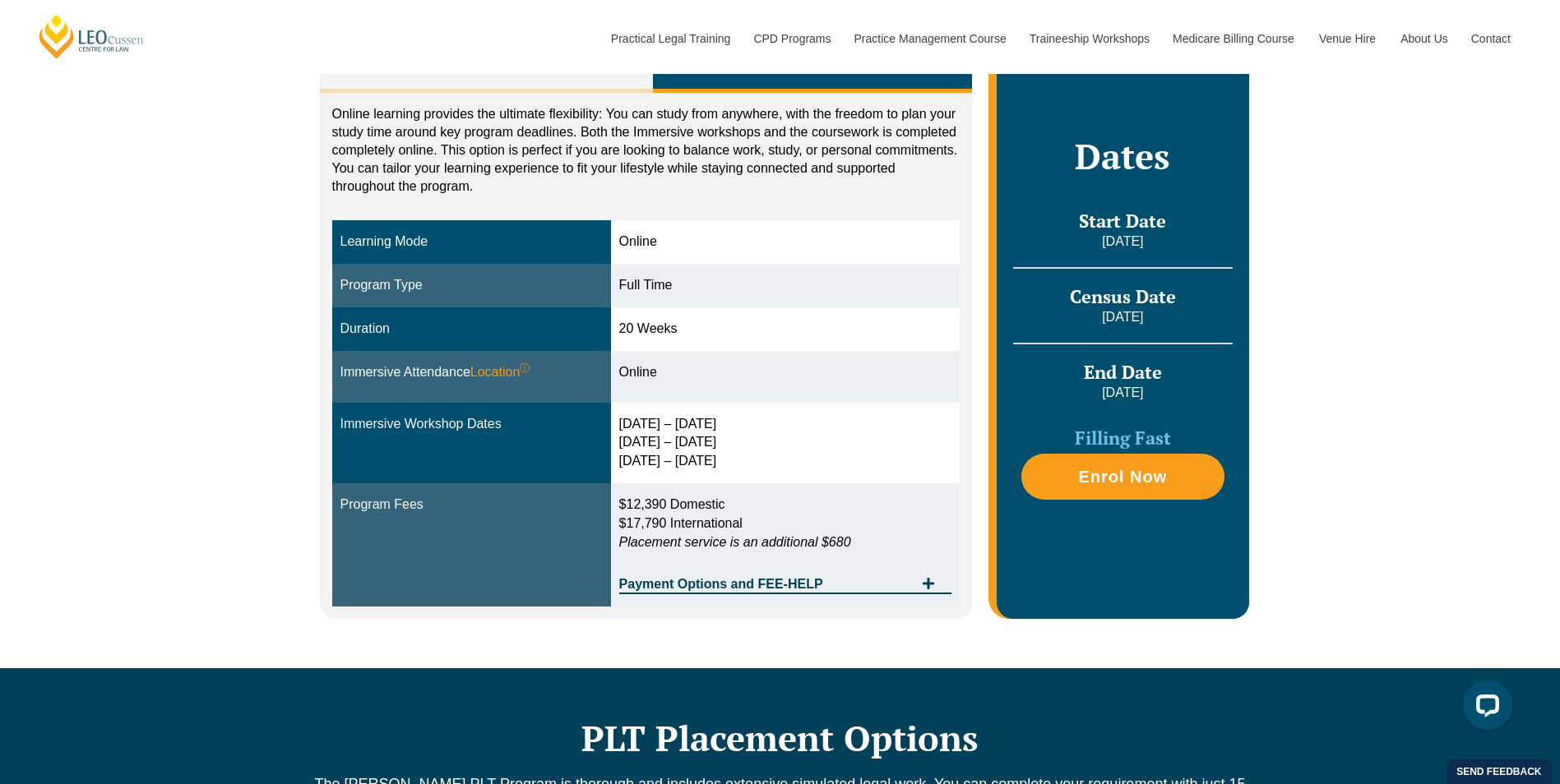
click at [704, 455] on div "30 Sep – 3 Oct 2025 10 – 12 Dec 2025 11 – 13 Feb 2026" at bounding box center [785, 443] width 333 height 57
drag, startPoint x: 704, startPoint y: 455, endPoint x: 690, endPoint y: 457, distance: 14.1
click at [690, 457] on div "30 Sep – 3 Oct 2025 10 – 12 Dec 2025 11 – 13 Feb 2026" at bounding box center [785, 443] width 333 height 57
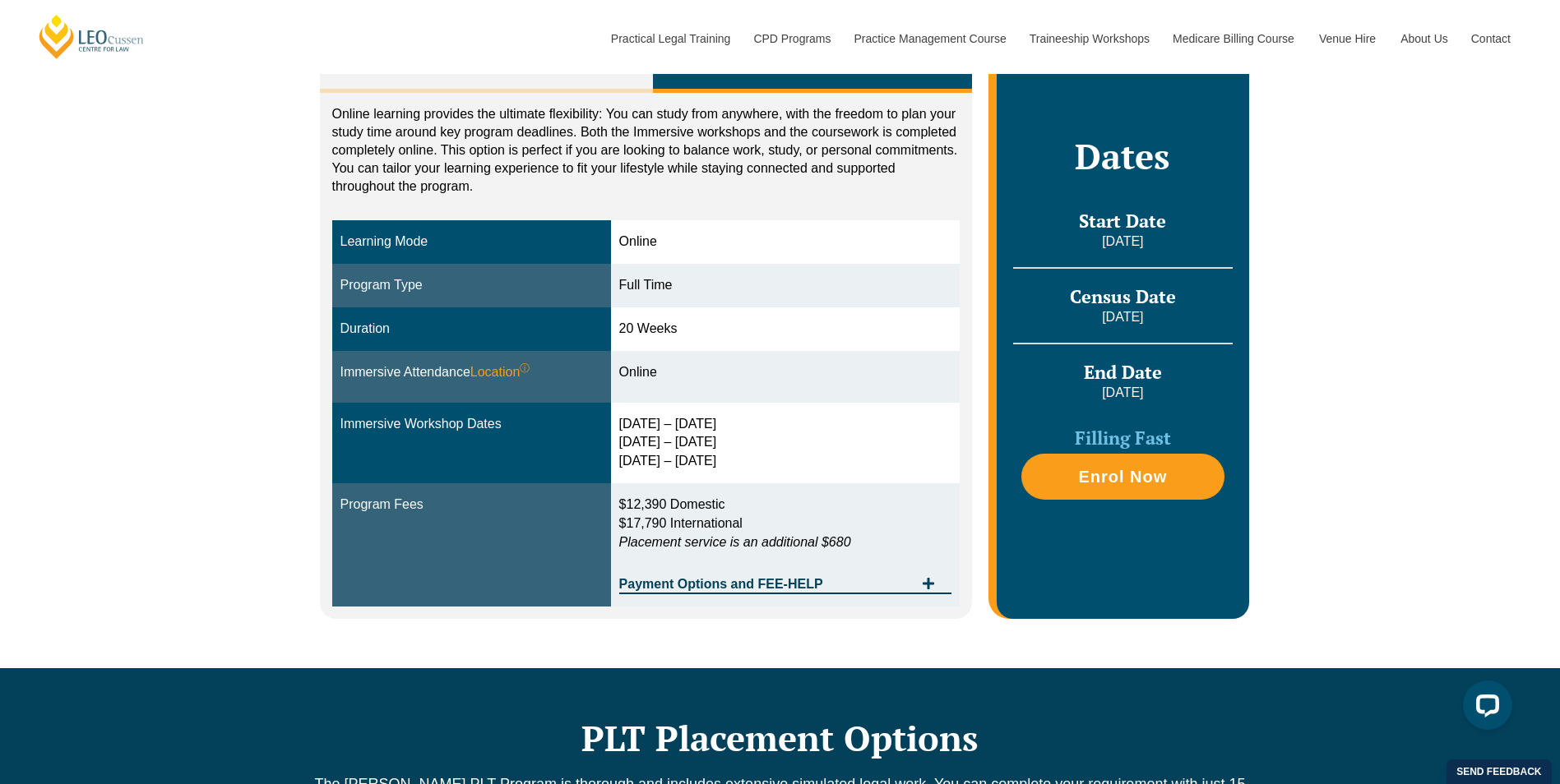
click at [711, 419] on div "30 Sep – 3 Oct 2025 10 – 12 Dec 2025 11 – 13 Feb 2026" at bounding box center [785, 443] width 333 height 57
drag, startPoint x: 711, startPoint y: 419, endPoint x: 653, endPoint y: 367, distance: 77.9
click at [653, 367] on div "Online" at bounding box center [785, 373] width 333 height 19
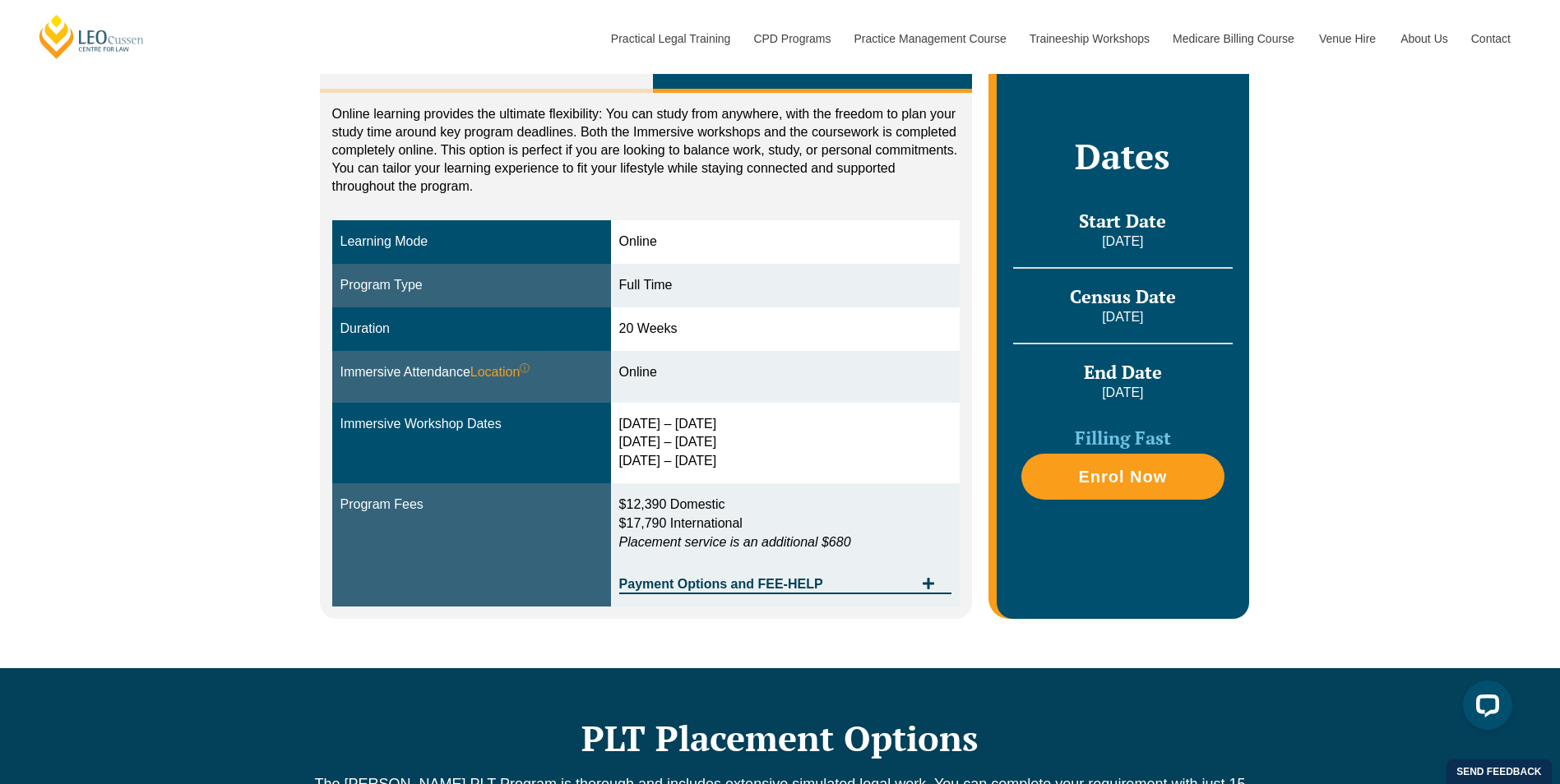
click at [627, 306] on td "Full Time" at bounding box center [785, 285] width 350 height 43
drag, startPoint x: 627, startPoint y: 306, endPoint x: 627, endPoint y: 235, distance: 71.0
click at [627, 235] on div "Online" at bounding box center [785, 242] width 333 height 19
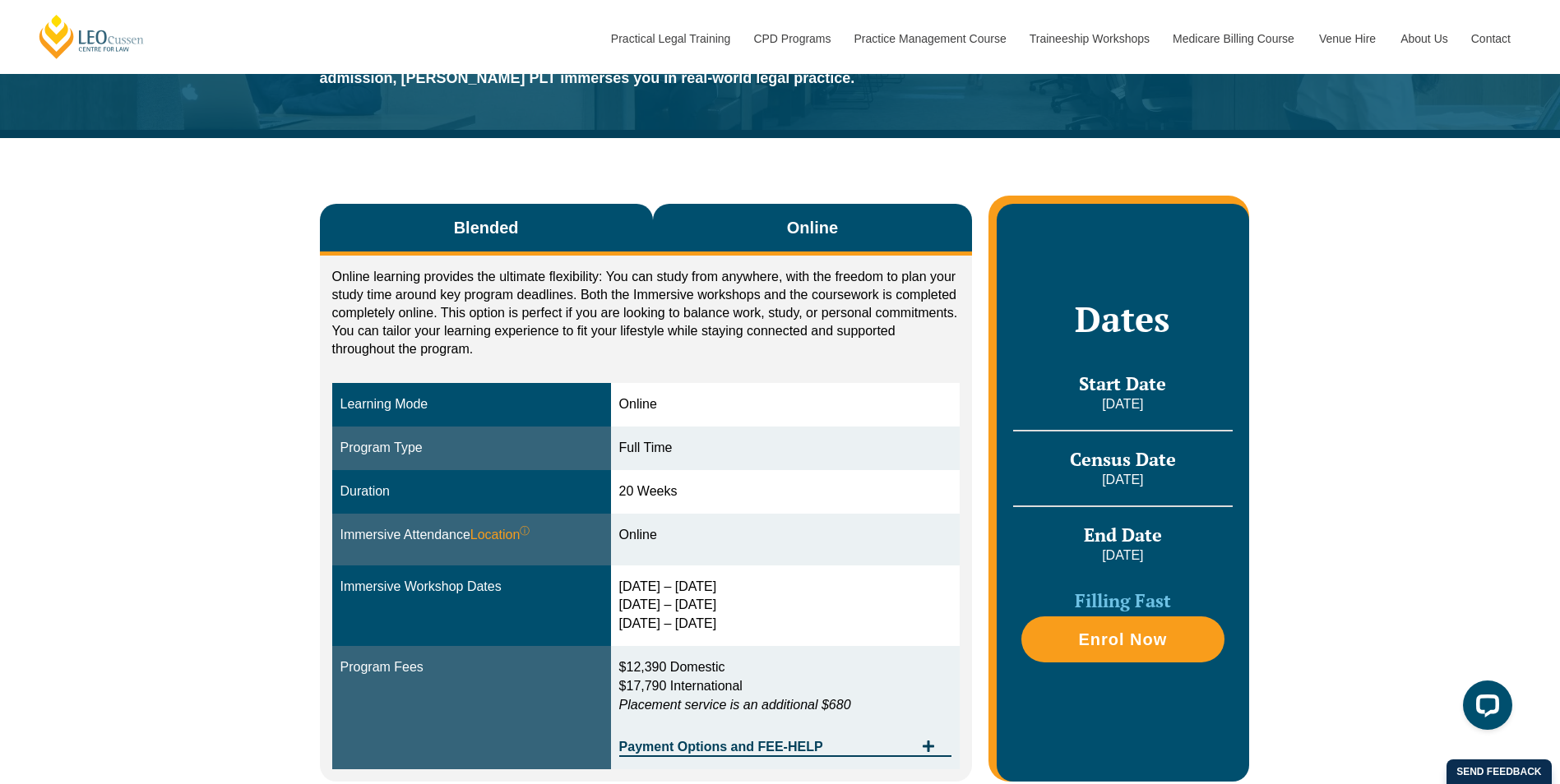
scroll to position [164, 0]
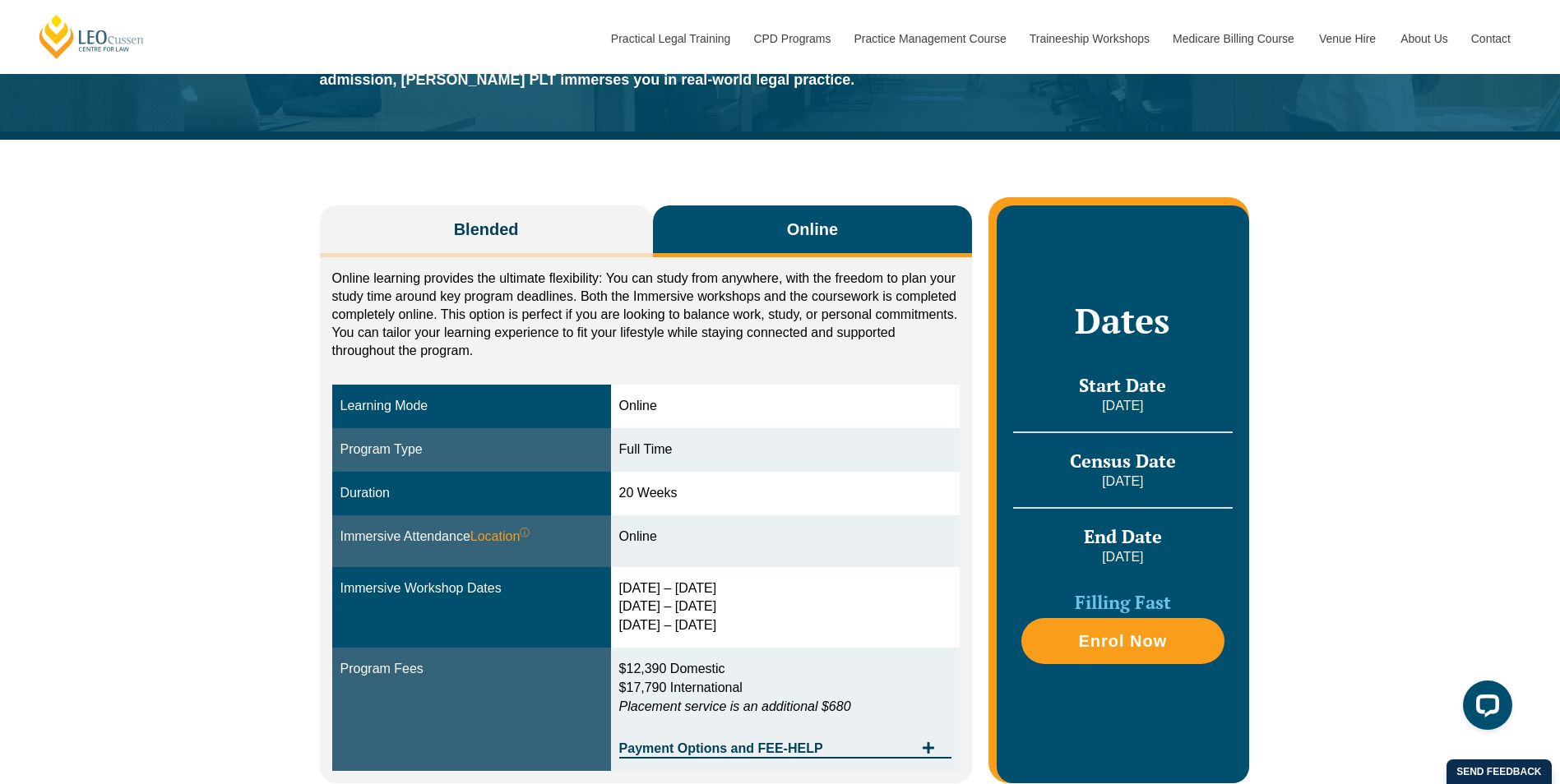
click at [346, 285] on p "Online learning provides the ultimate flexibility: You can study from anywhere,…" at bounding box center [646, 314] width 628 height 91
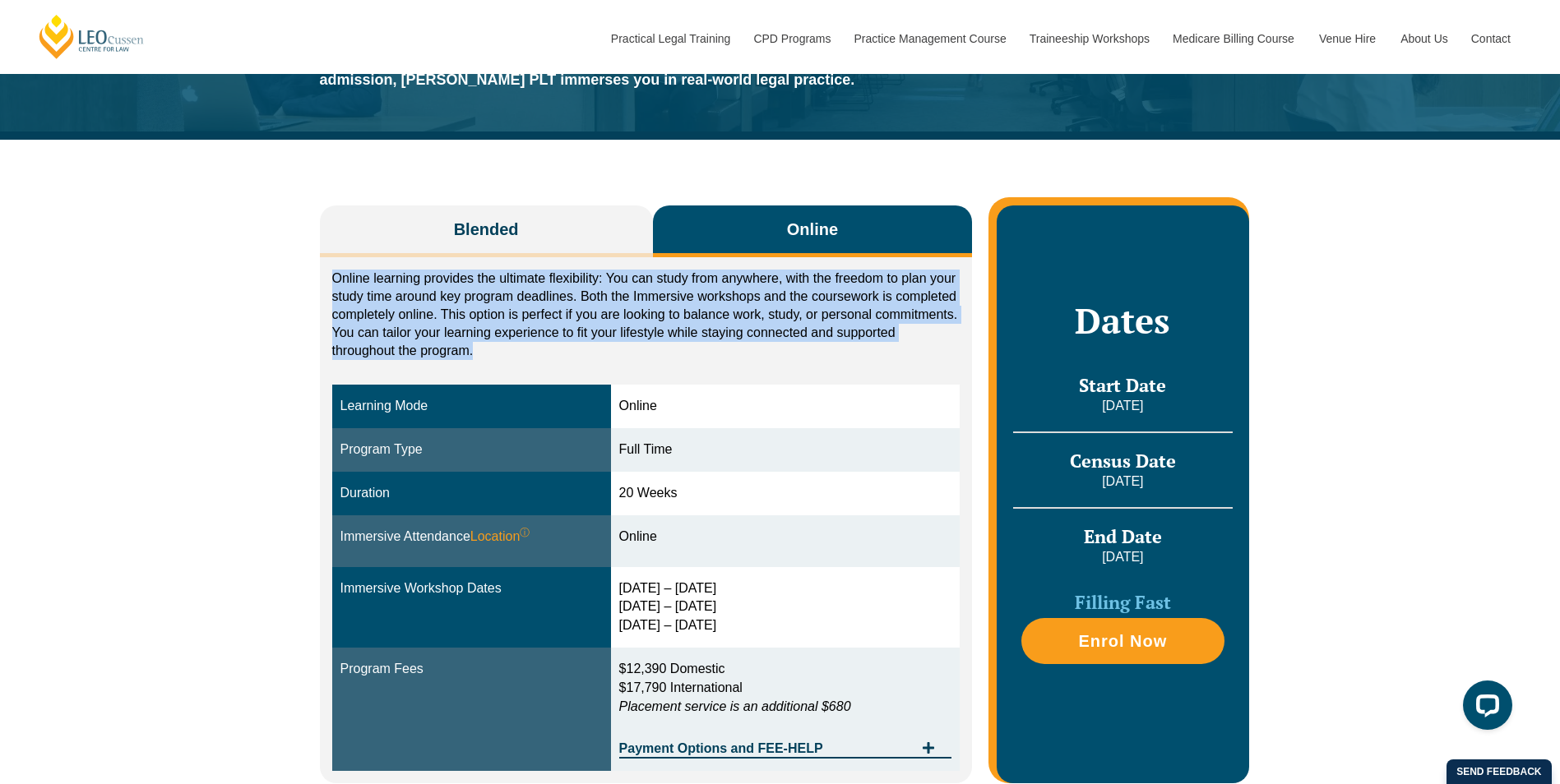
drag, startPoint x: 346, startPoint y: 285, endPoint x: 499, endPoint y: 344, distance: 164.0
click at [499, 344] on p "Online learning provides the ultimate flexibility: You can study from anywhere,…" at bounding box center [646, 314] width 628 height 91
drag, startPoint x: 499, startPoint y: 344, endPoint x: 354, endPoint y: 277, distance: 159.7
click at [354, 277] on p "Online learning provides the ultimate flexibility: You can study from anywhere,…" at bounding box center [646, 314] width 628 height 91
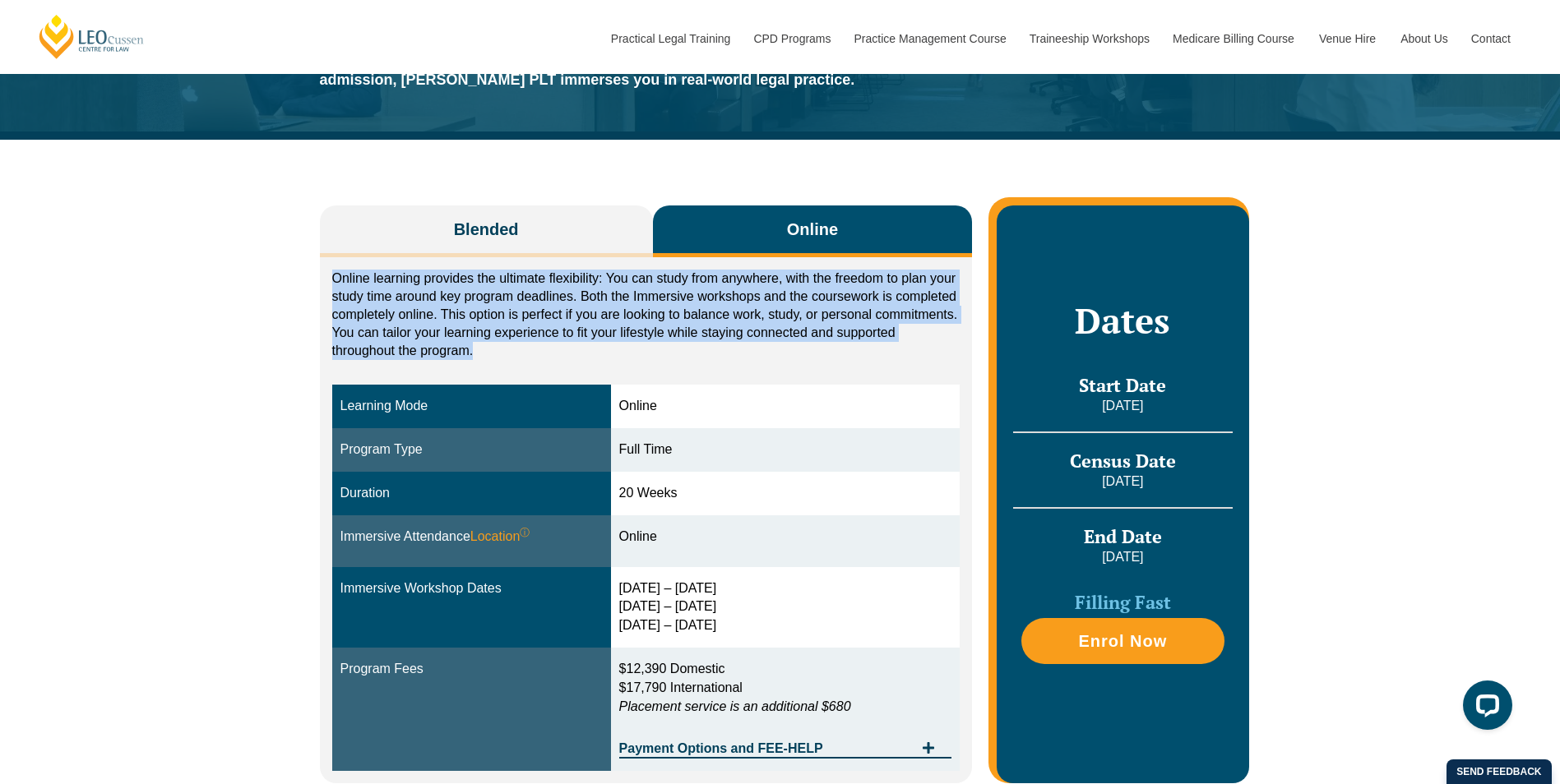
click at [354, 277] on p "Online learning provides the ultimate flexibility: You can study from anywhere,…" at bounding box center [646, 314] width 628 height 91
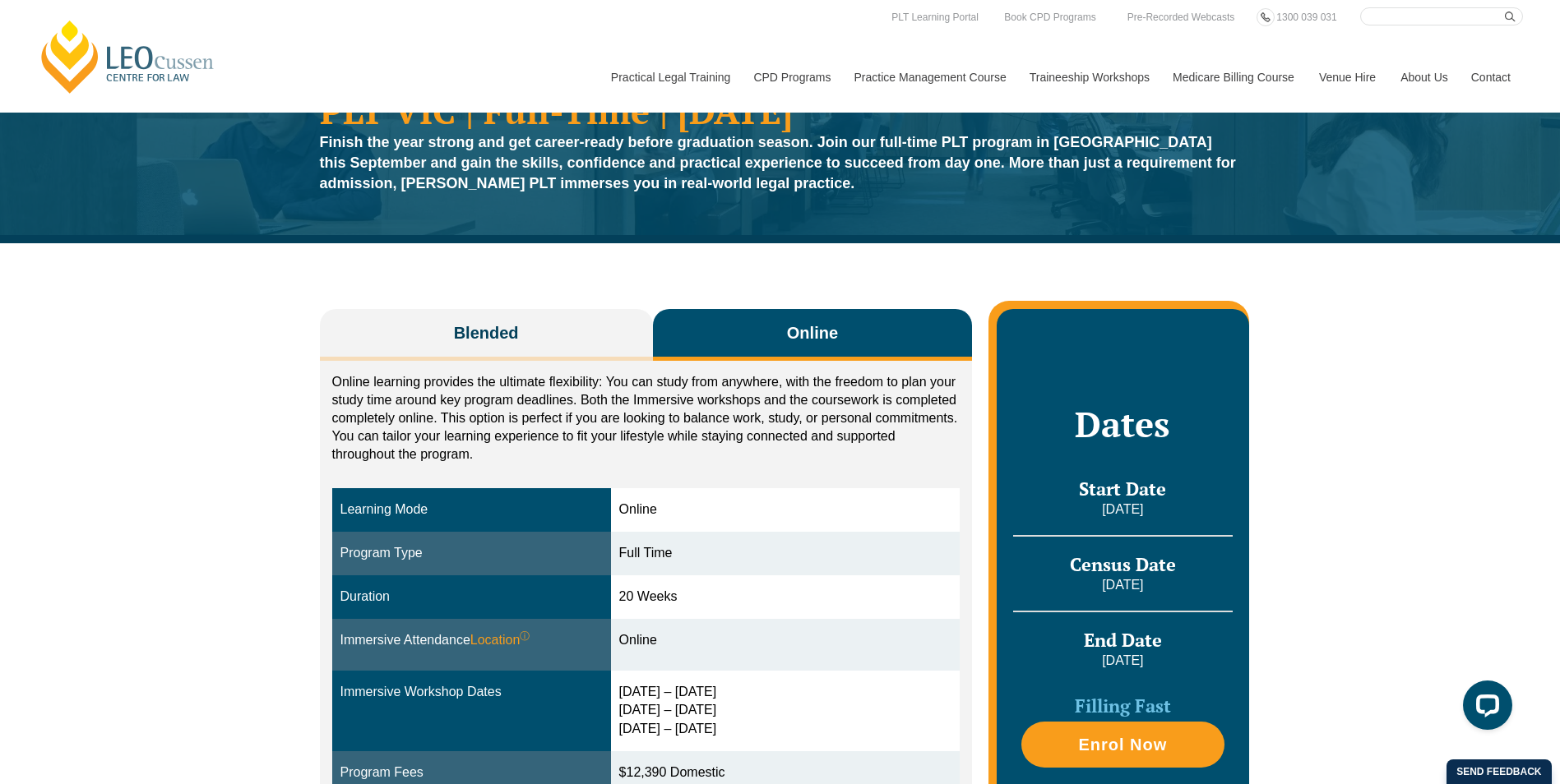
scroll to position [0, 0]
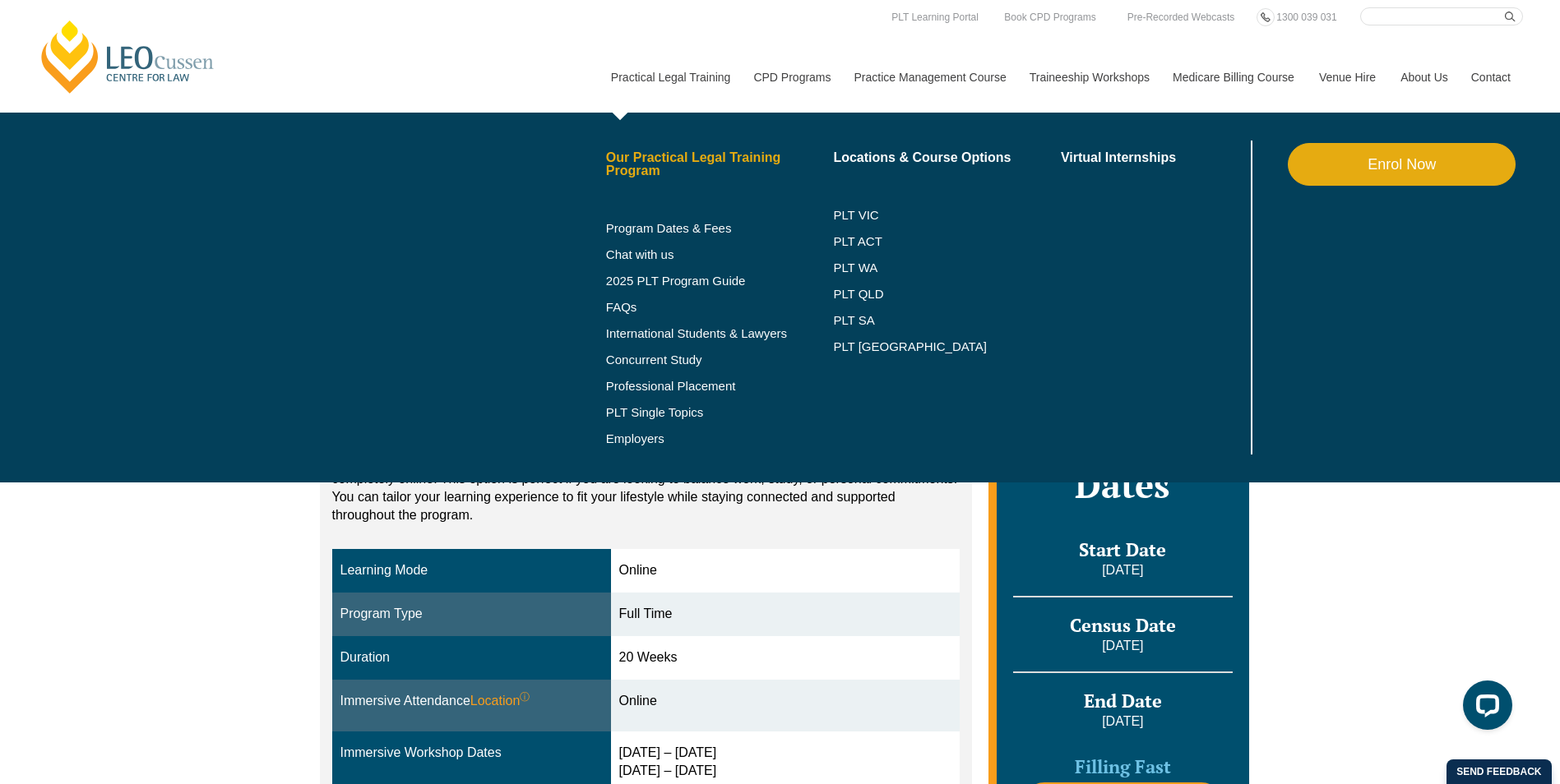
click at [650, 156] on link "Our Practical Legal Training Program" at bounding box center [720, 164] width 228 height 26
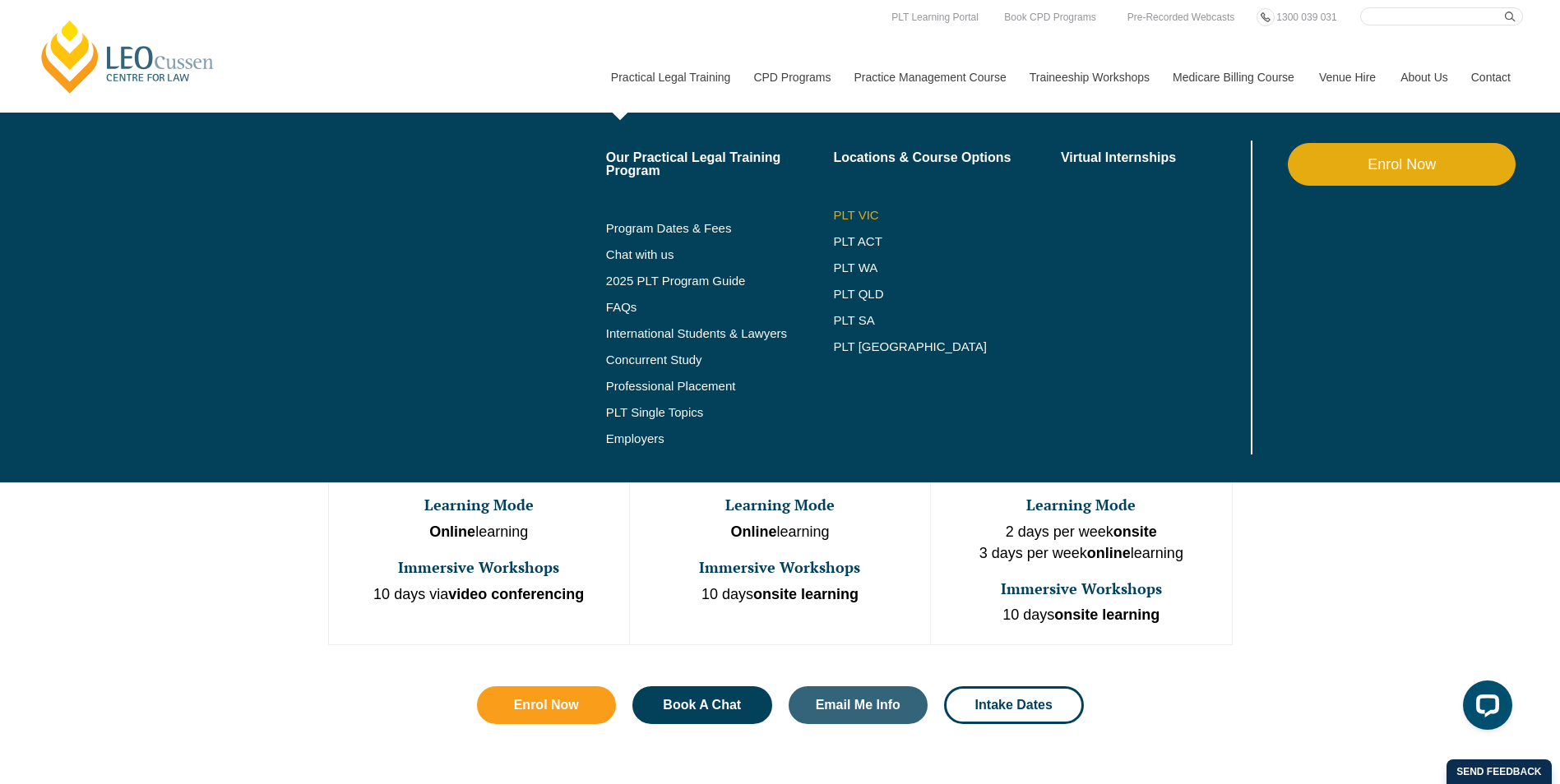
click at [853, 215] on link "PLT VIC" at bounding box center [947, 216] width 228 height 14
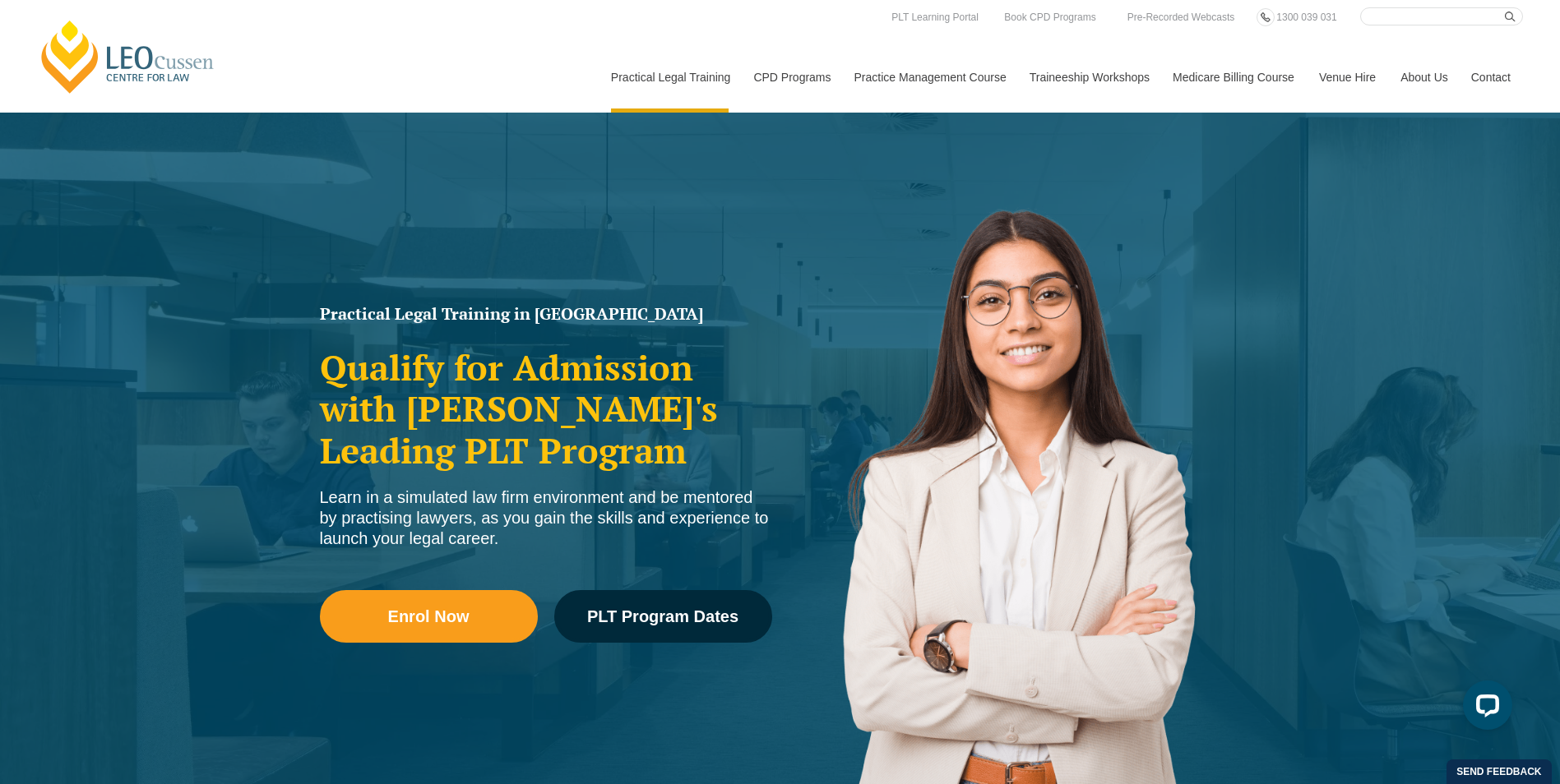
drag, startPoint x: 298, startPoint y: 231, endPoint x: 289, endPoint y: 219, distance: 15.0
click at [298, 231] on div "Practical Legal Training in [GEOGRAPHIC_DATA] Qualify for Admission with [PERSO…" at bounding box center [780, 474] width 1560 height 723
